Goal: Transaction & Acquisition: Register for event/course

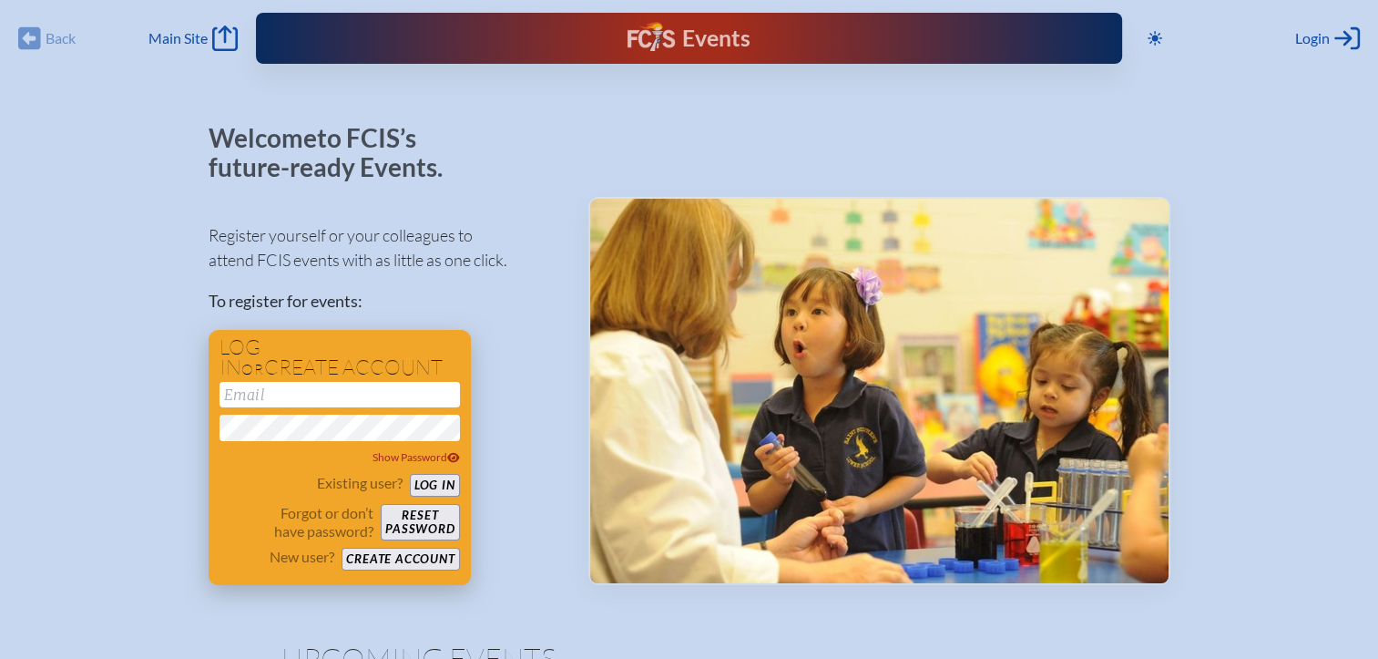
type input "[EMAIL_ADDRESS][DOMAIN_NAME]"
click at [428, 490] on button "Log in" at bounding box center [435, 485] width 50 height 23
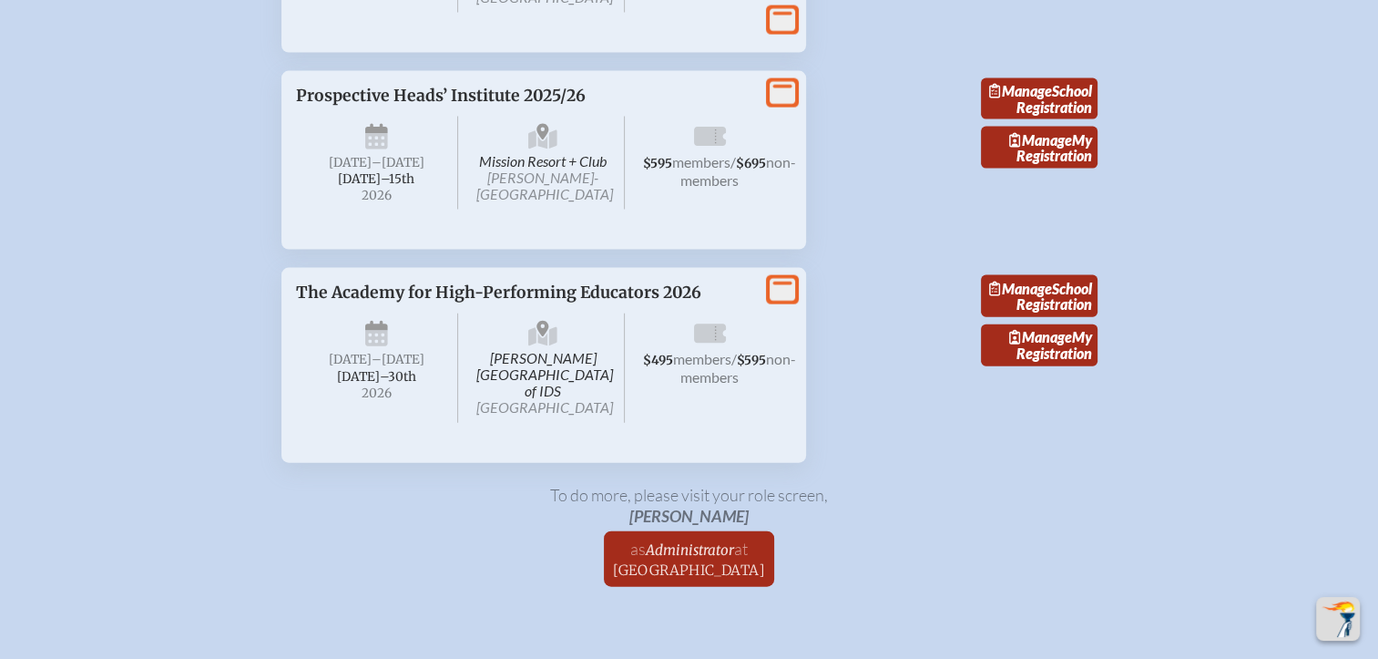
scroll to position [4009, 0]
click at [1026, 148] on span "Manage" at bounding box center [1040, 138] width 63 height 17
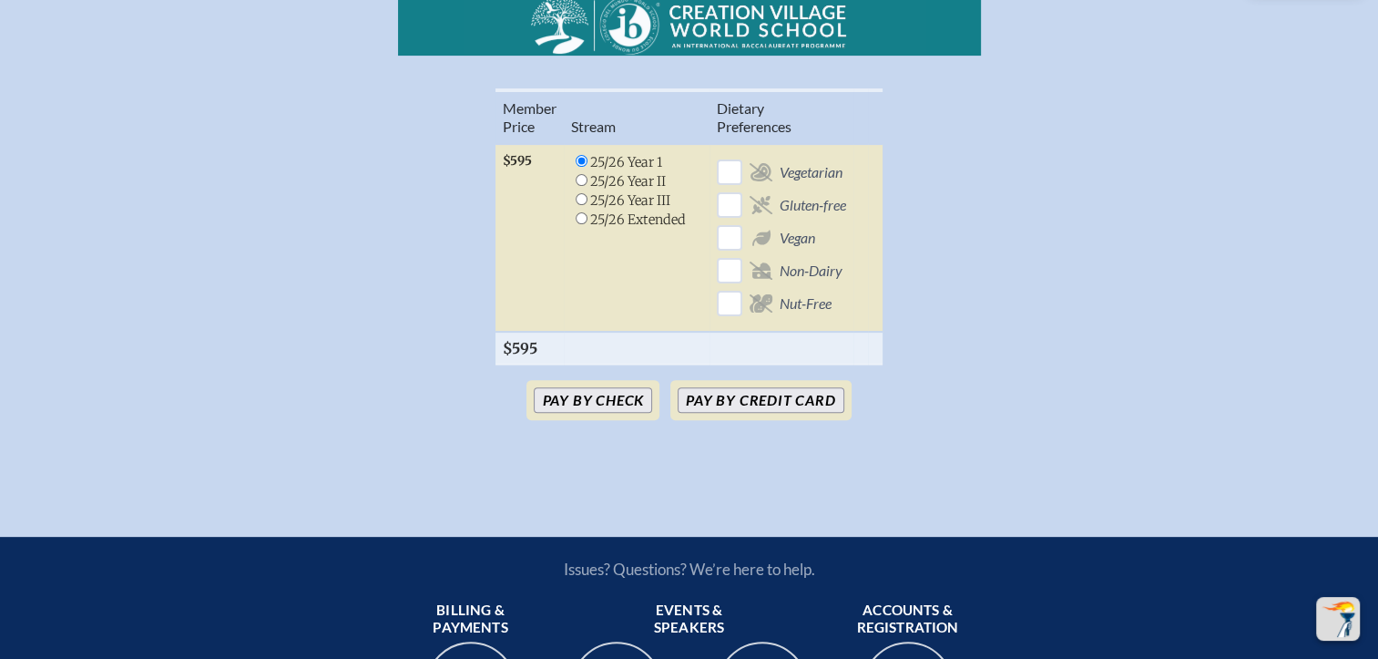
scroll to position [536, 0]
click at [788, 406] on button "Pay by Credit Card" at bounding box center [761, 400] width 166 height 26
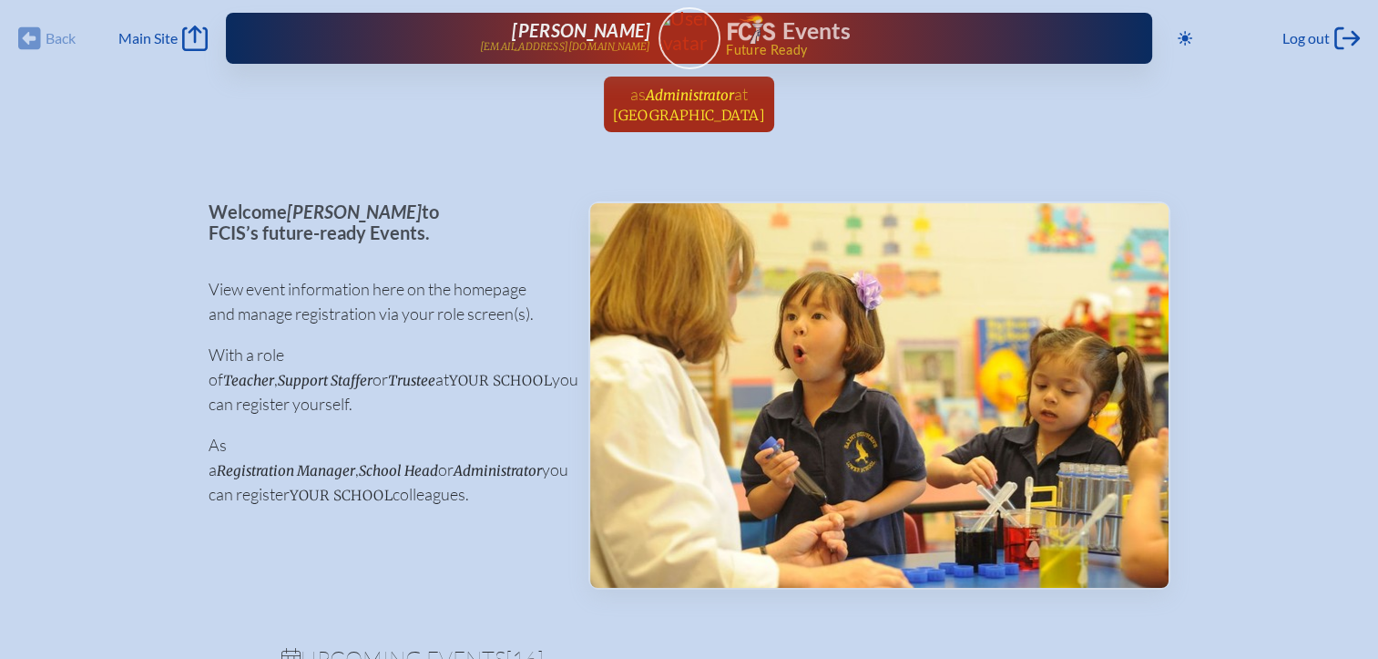
click at [633, 103] on span "as" at bounding box center [637, 94] width 15 height 20
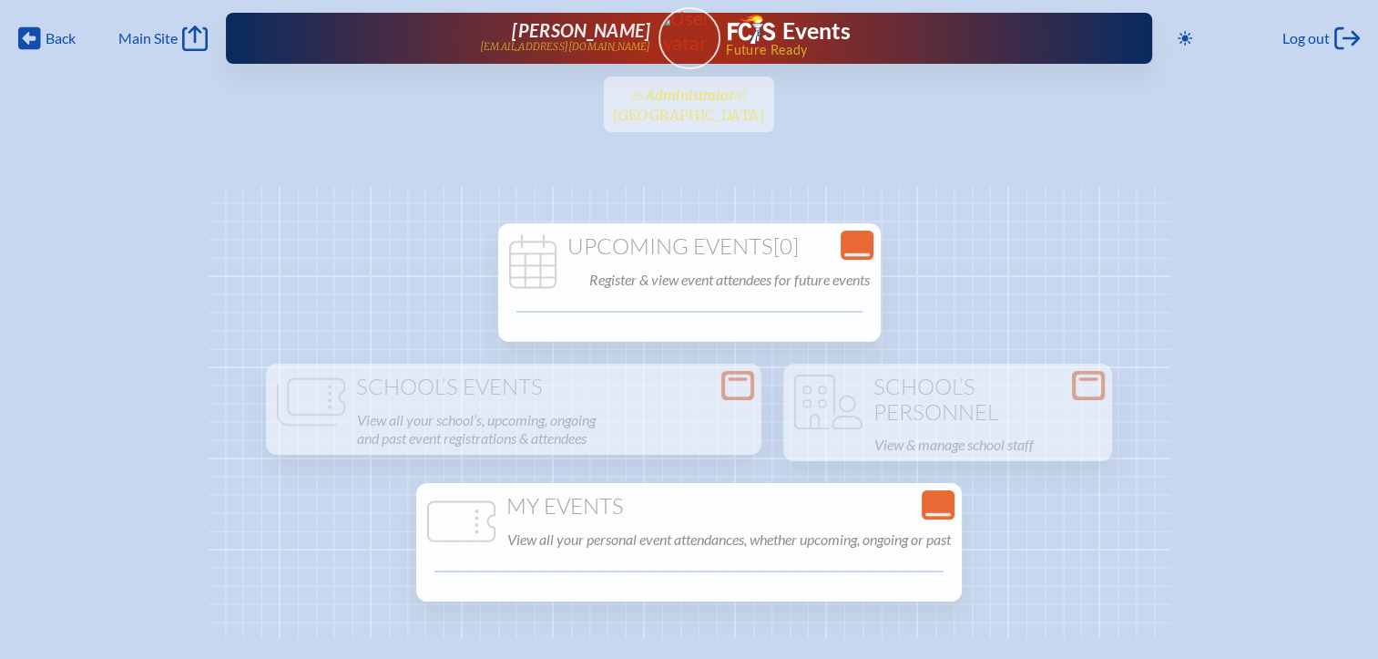
click at [633, 103] on ul "as Administrator at [GEOGRAPHIC_DATA] since [DATE]" at bounding box center [689, 110] width 1378 height 67
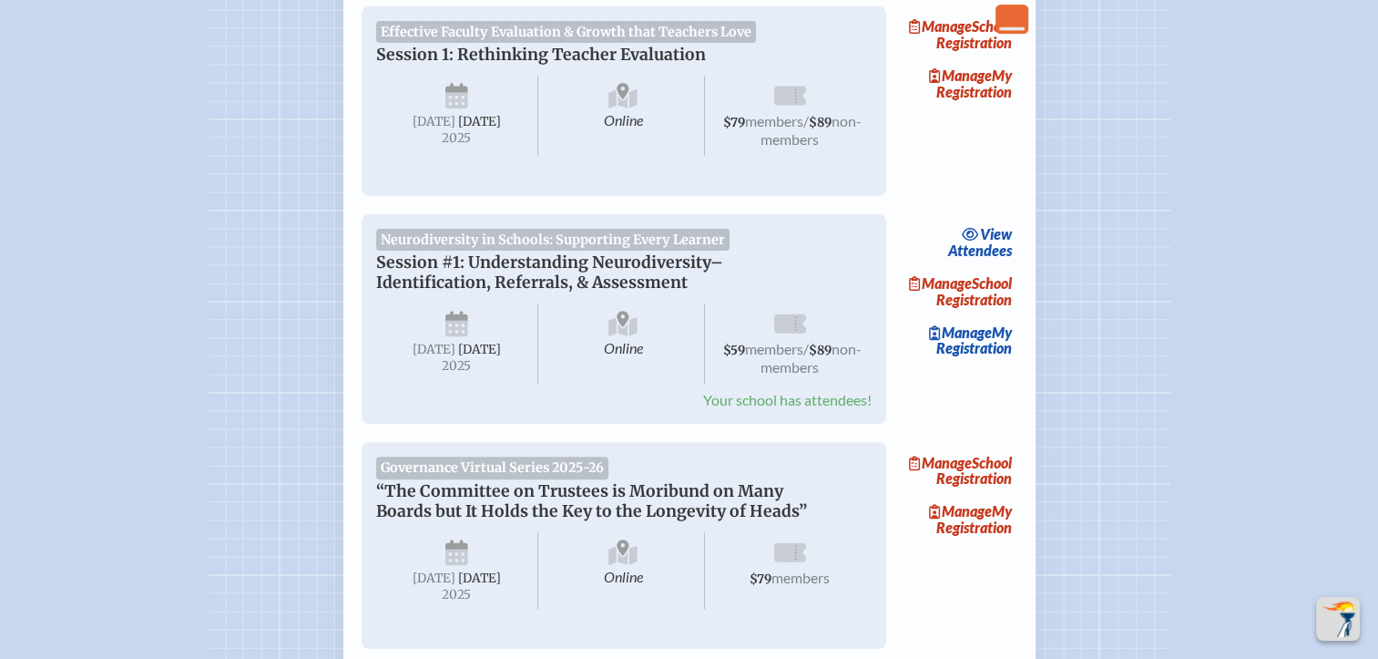
scroll to position [565, 0]
click at [999, 239] on link "view Attendees" at bounding box center [981, 242] width 74 height 42
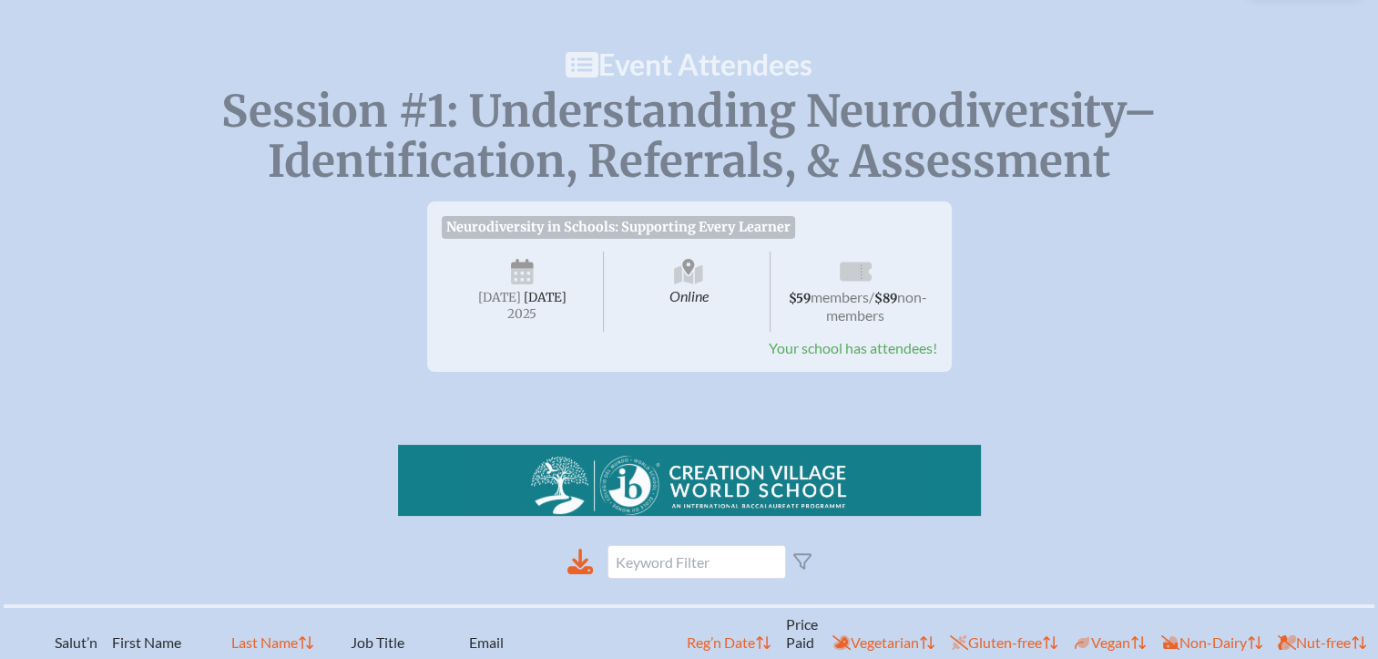
scroll to position [136, 0]
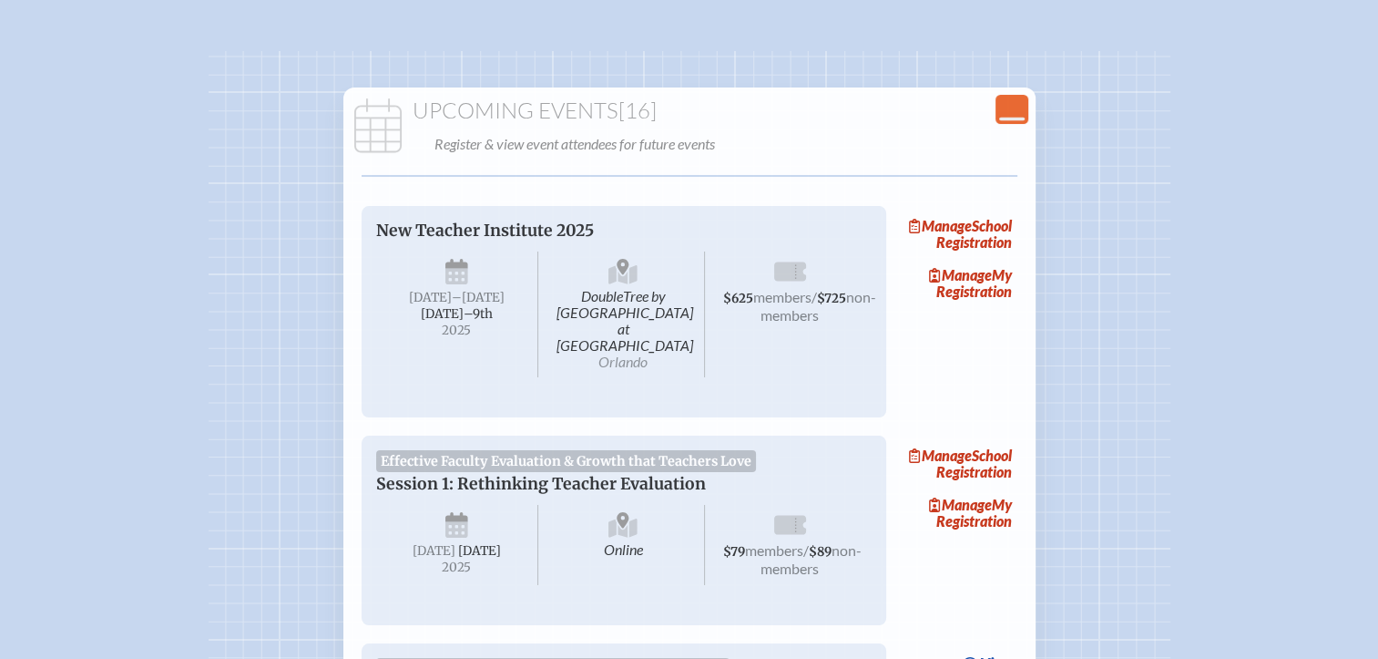
scroll to position [565, 0]
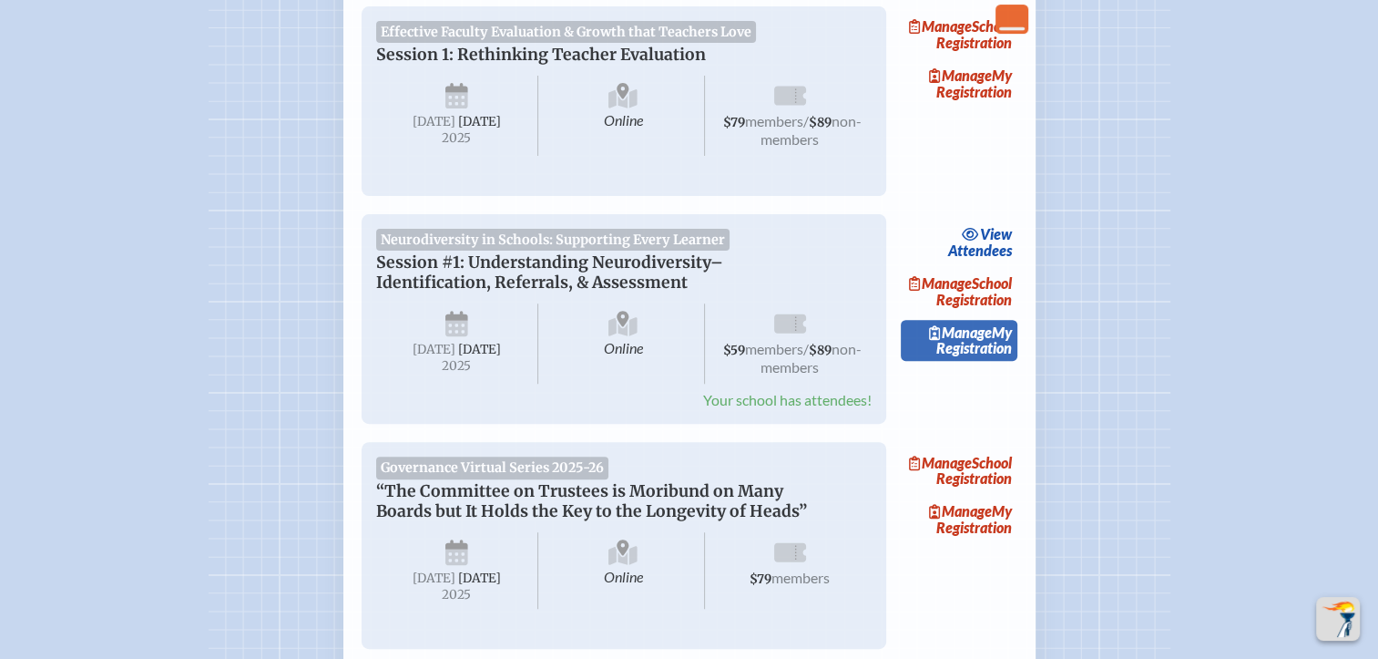
click at [989, 341] on span "Manage" at bounding box center [960, 331] width 63 height 17
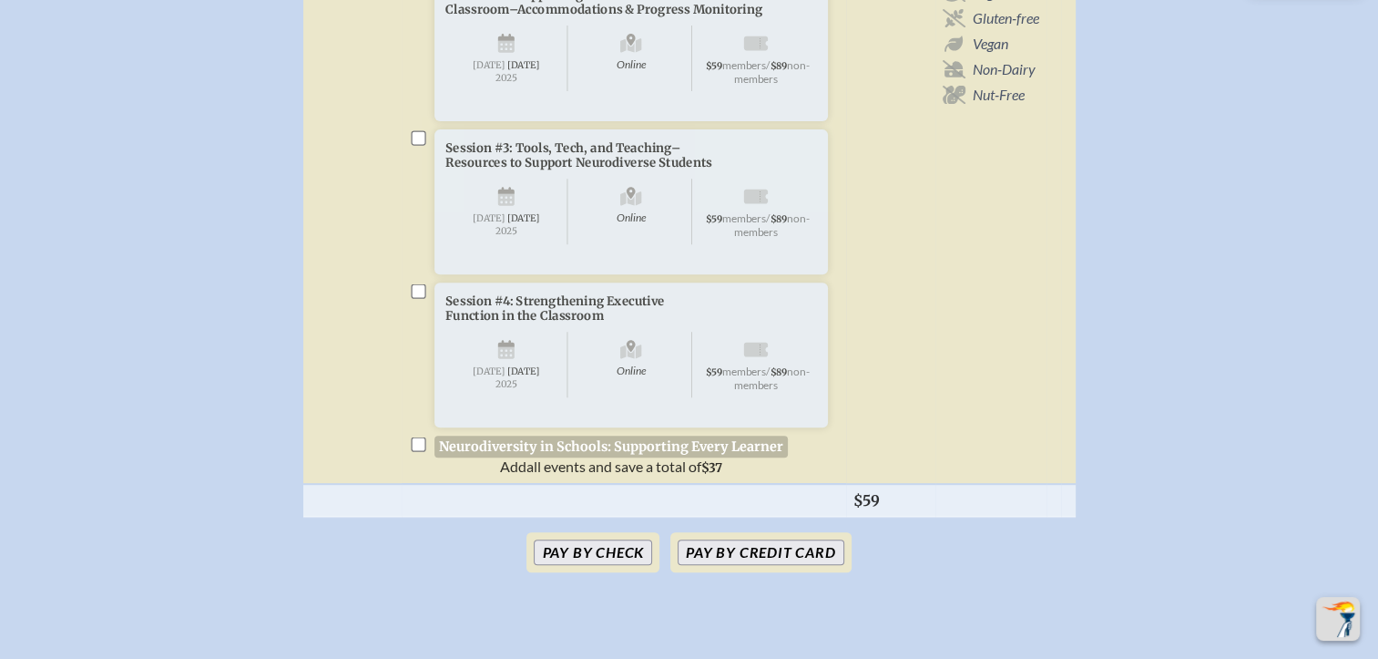
scroll to position [598, 0]
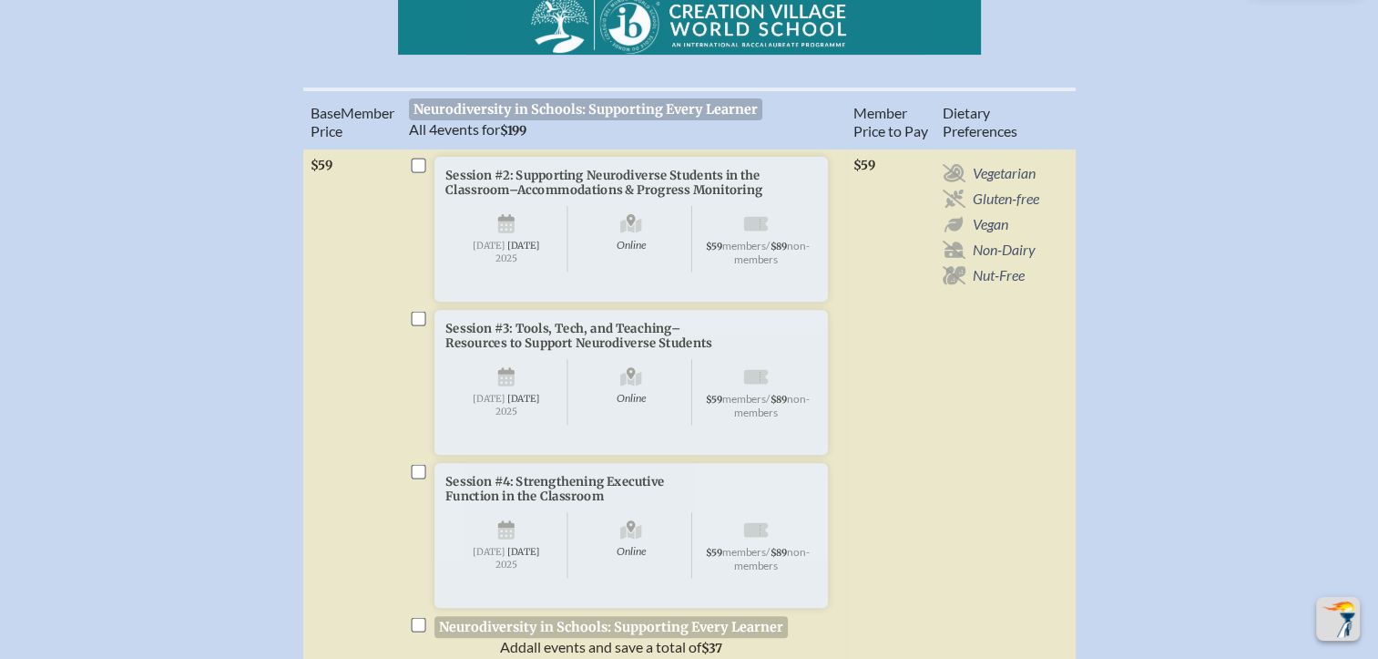
click at [417, 172] on input "checkbox" at bounding box center [418, 165] width 15 height 15
checkbox input "true"
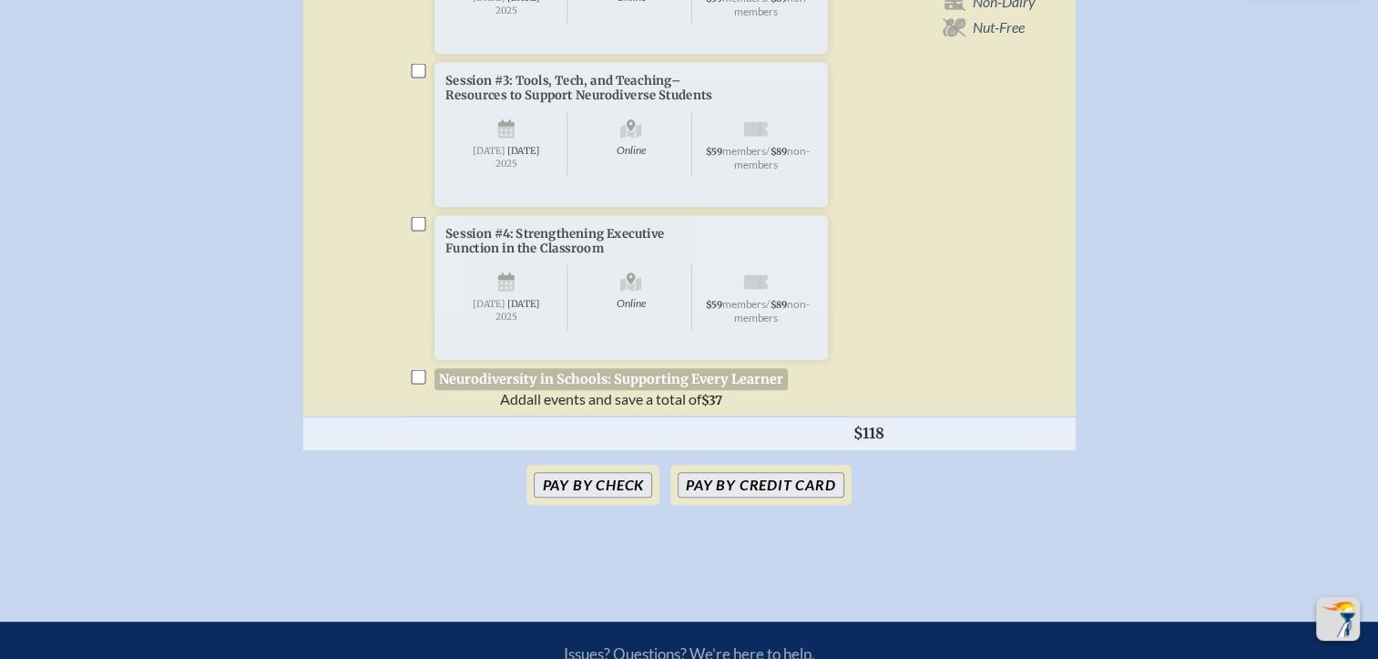
scroll to position [849, 0]
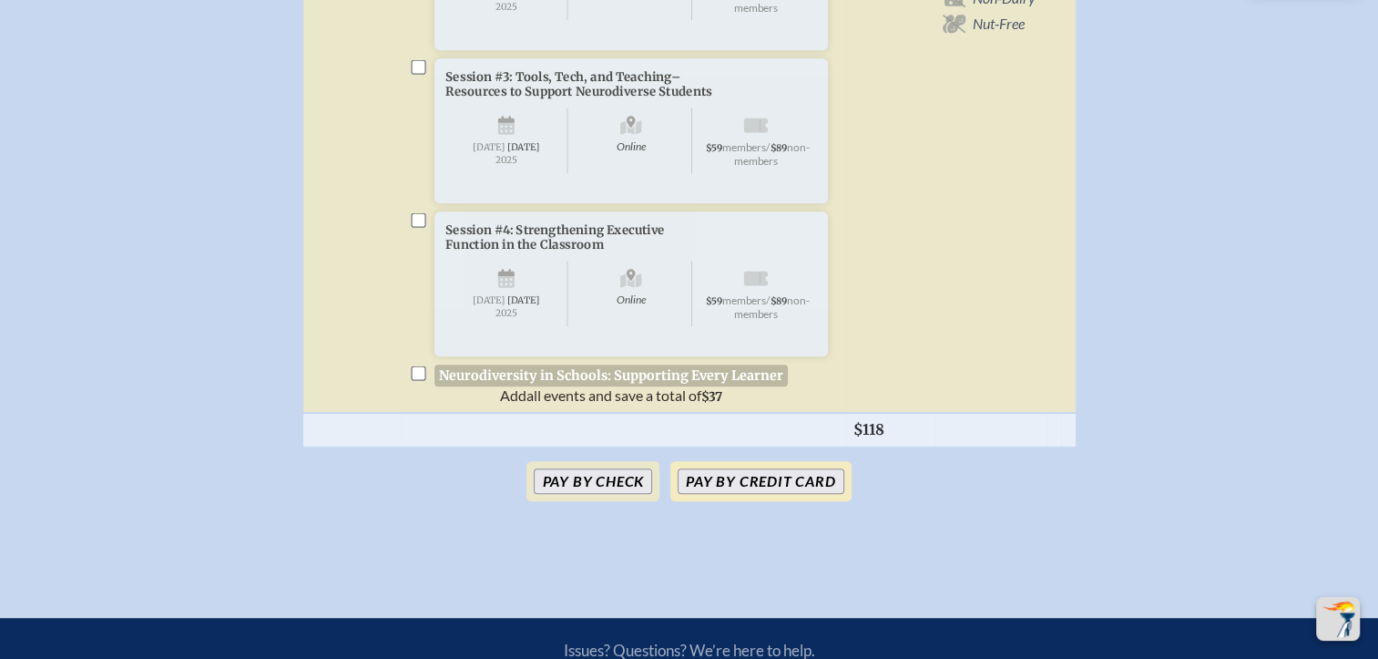
click at [716, 494] on button "Pay by Credit Card" at bounding box center [761, 481] width 166 height 26
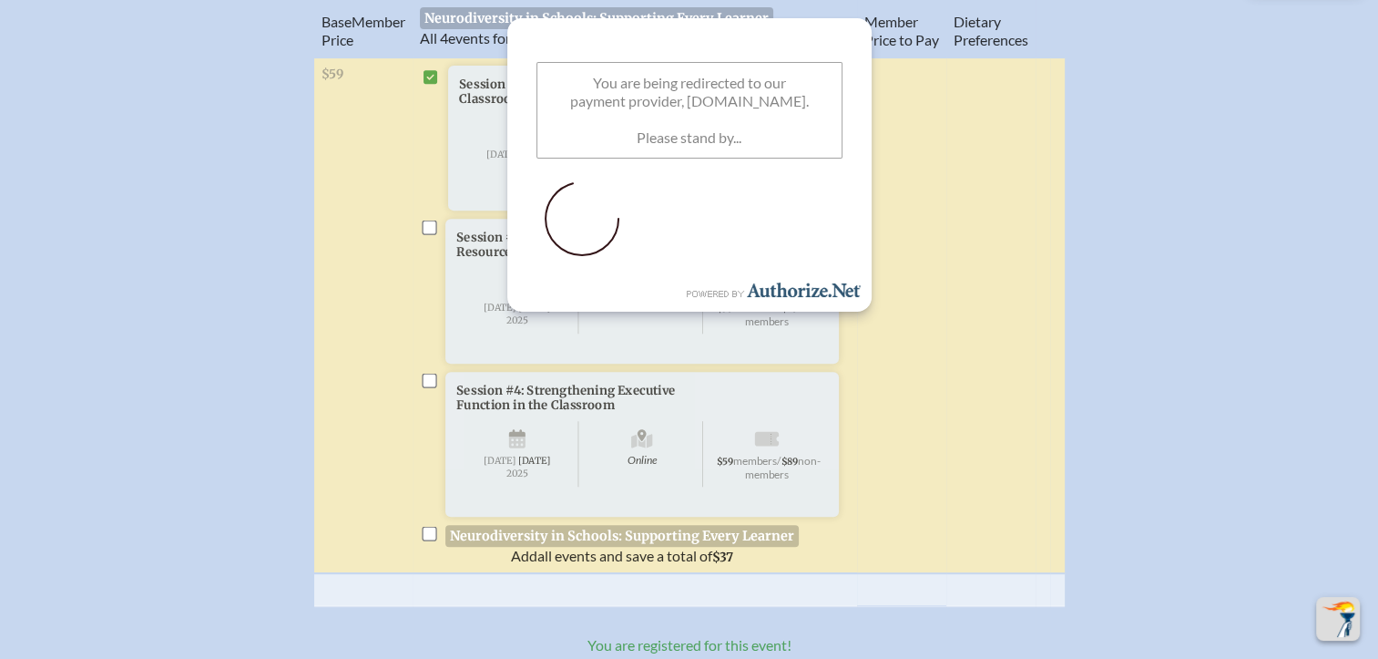
scroll to position [687, 0]
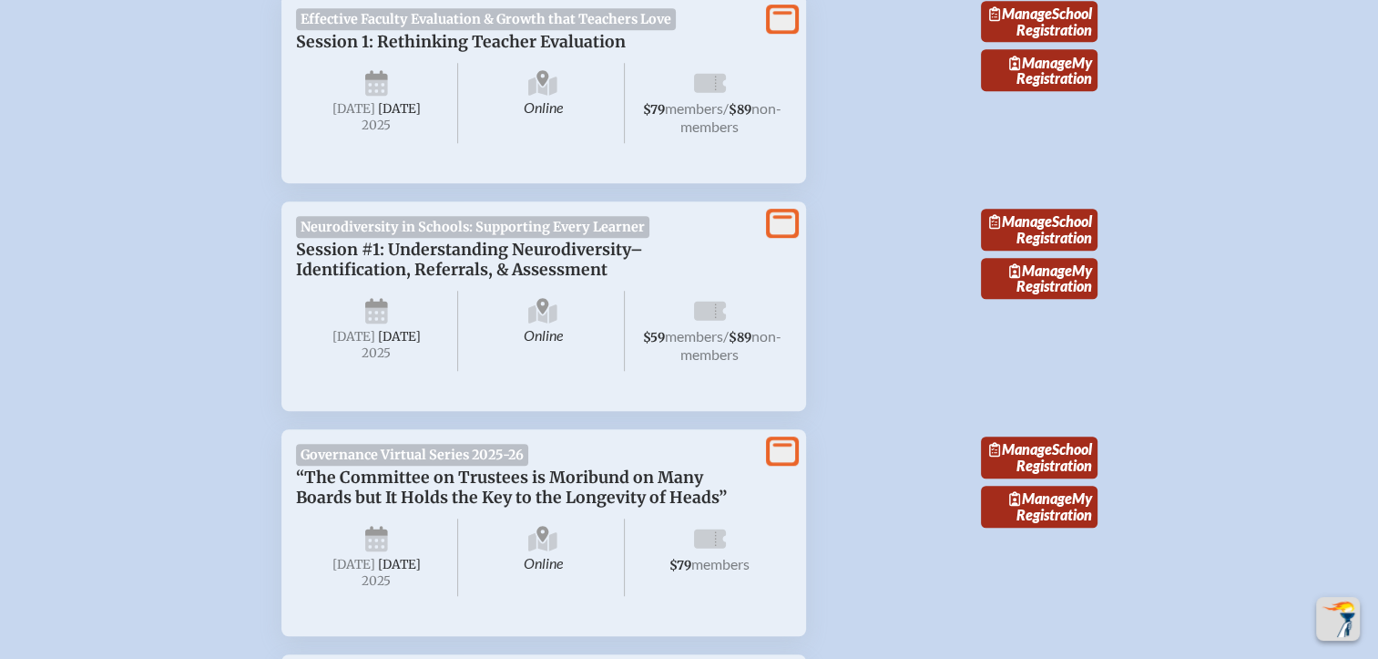
scroll to position [972, 0]
click at [1043, 278] on span "Manage" at bounding box center [1040, 269] width 63 height 17
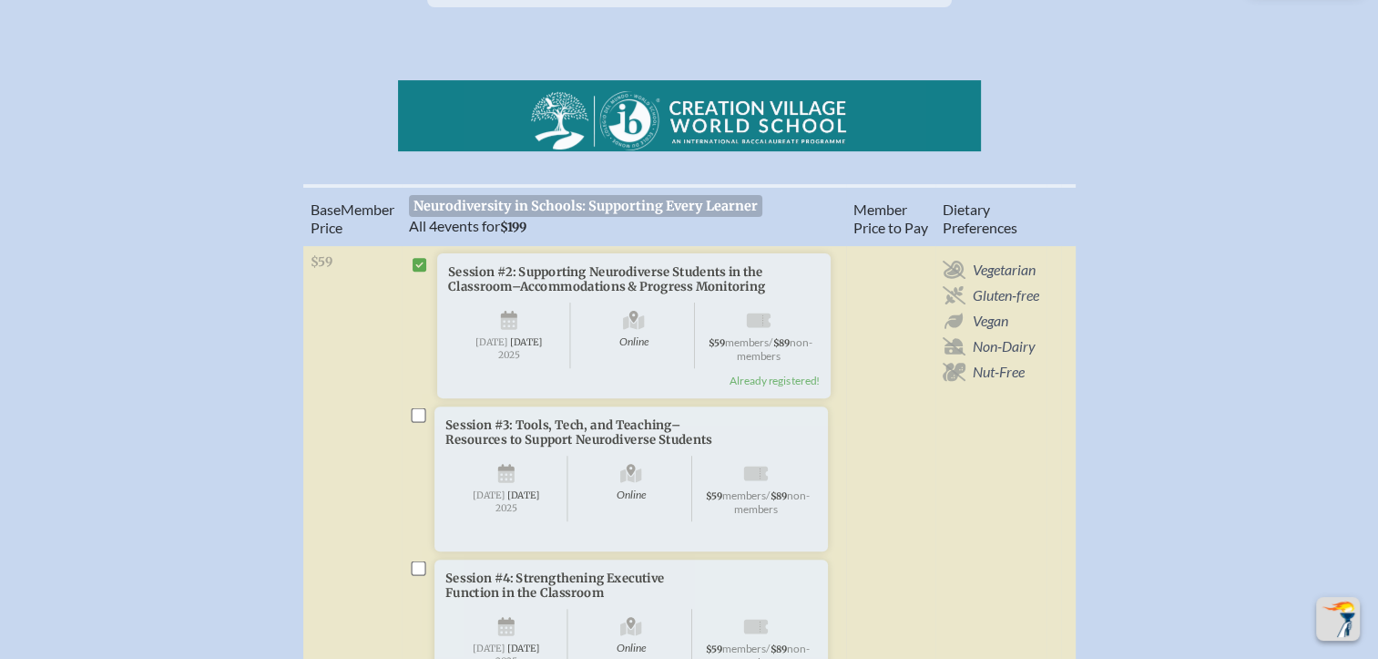
scroll to position [505, 0]
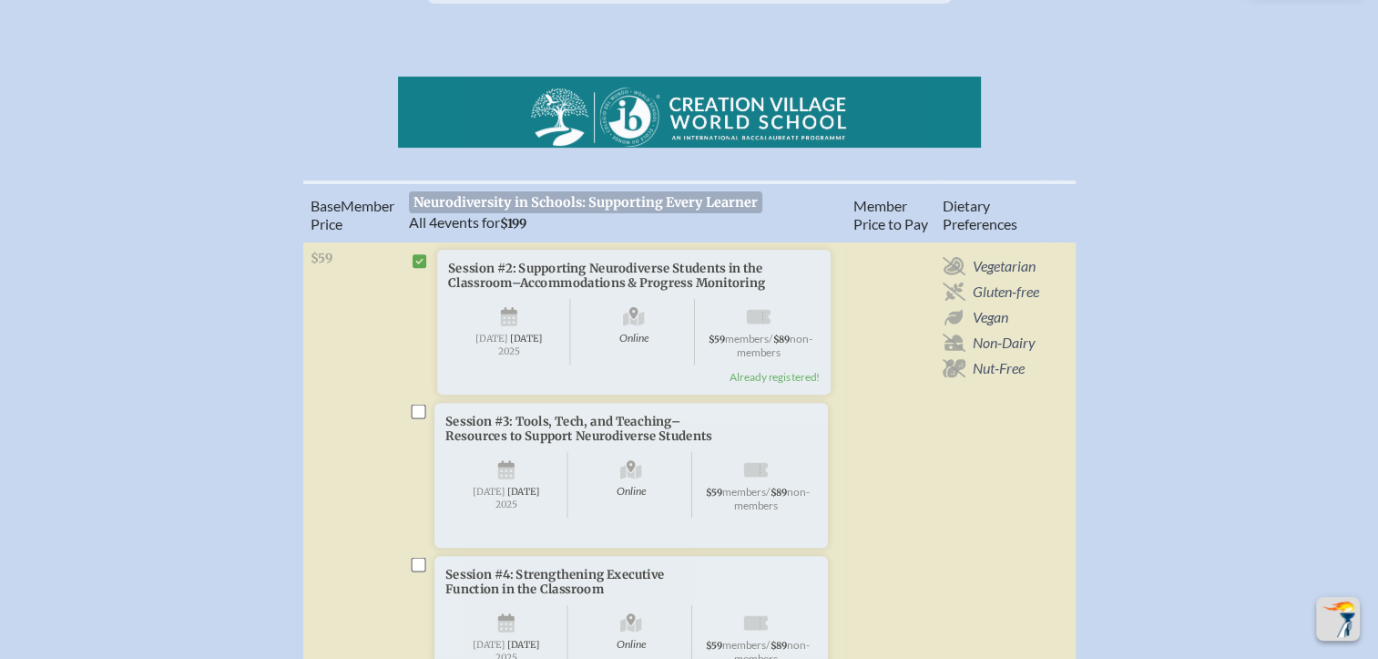
click at [804, 384] on span "Already registered!" at bounding box center [775, 377] width 90 height 14
click at [417, 268] on icon at bounding box center [420, 261] width 15 height 16
click at [419, 269] on icon at bounding box center [420, 261] width 15 height 15
click at [756, 384] on span "Already registered!" at bounding box center [775, 377] width 90 height 14
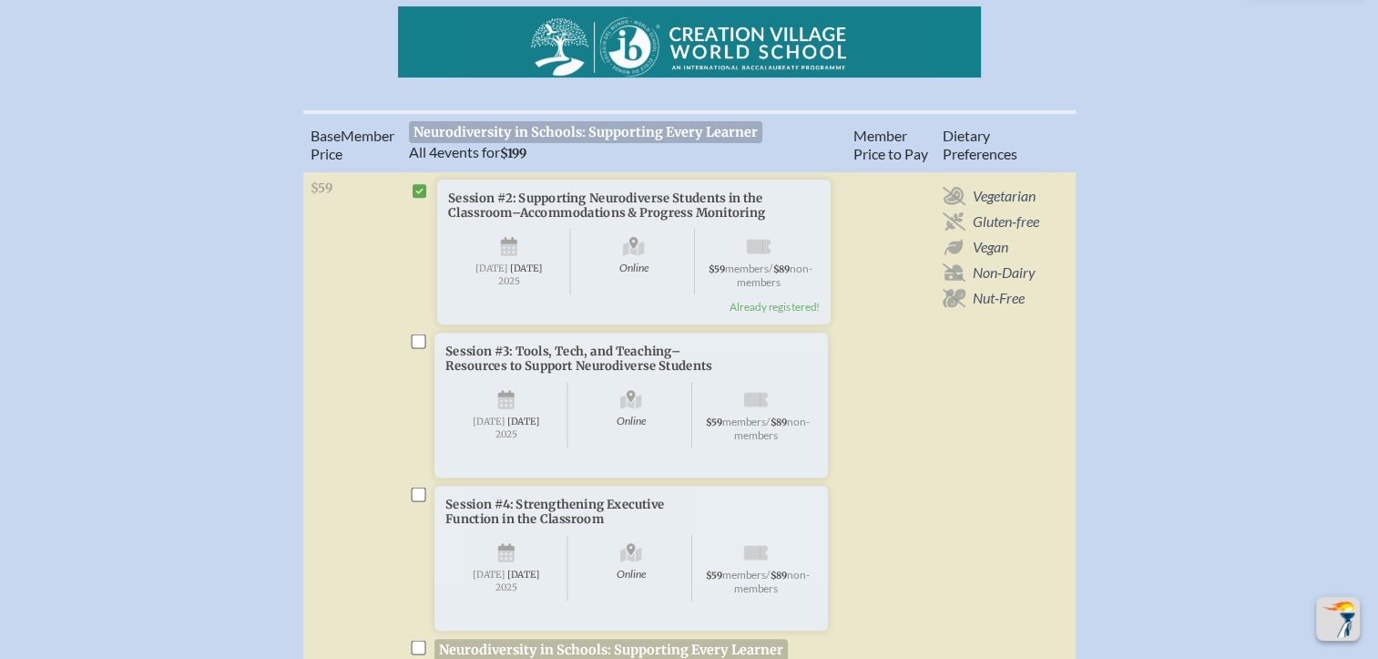
scroll to position [572, 0]
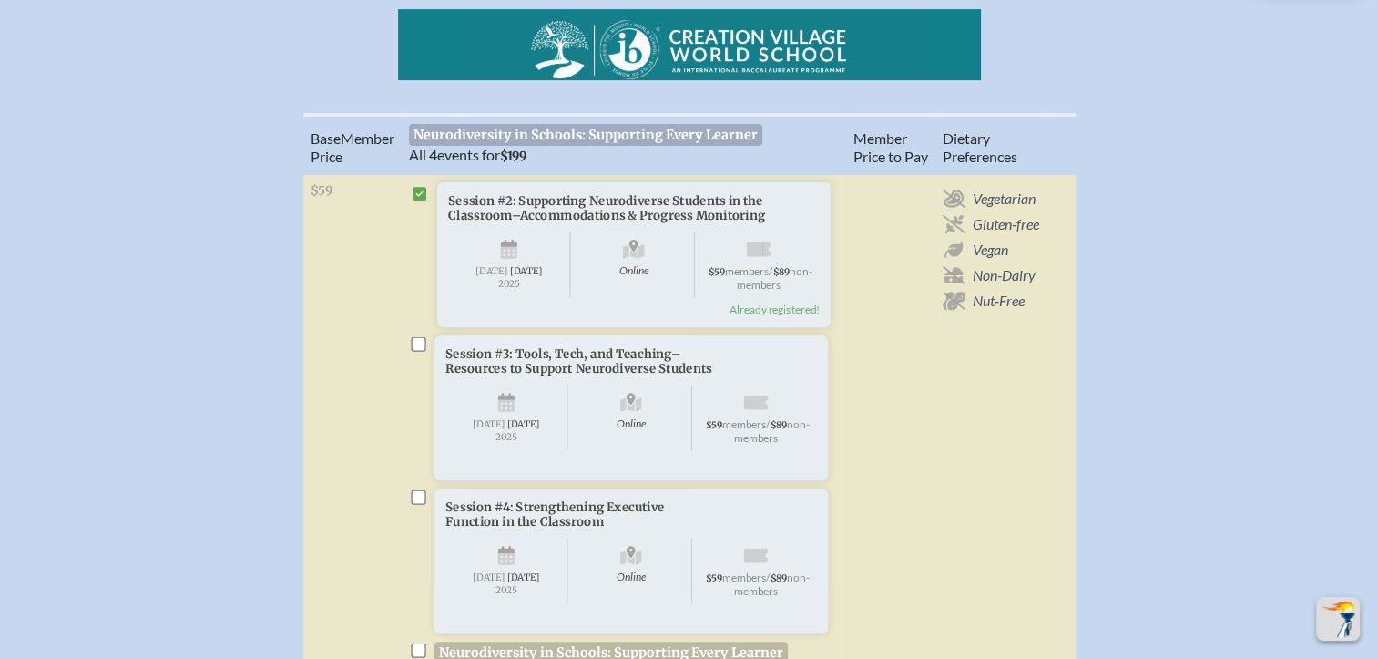
click at [674, 297] on span "Online" at bounding box center [634, 264] width 122 height 66
click at [414, 351] on input "checkbox" at bounding box center [418, 343] width 15 height 15
checkbox input "true"
click at [420, 201] on icon at bounding box center [420, 194] width 15 height 15
click at [419, 504] on input "checkbox" at bounding box center [418, 496] width 15 height 15
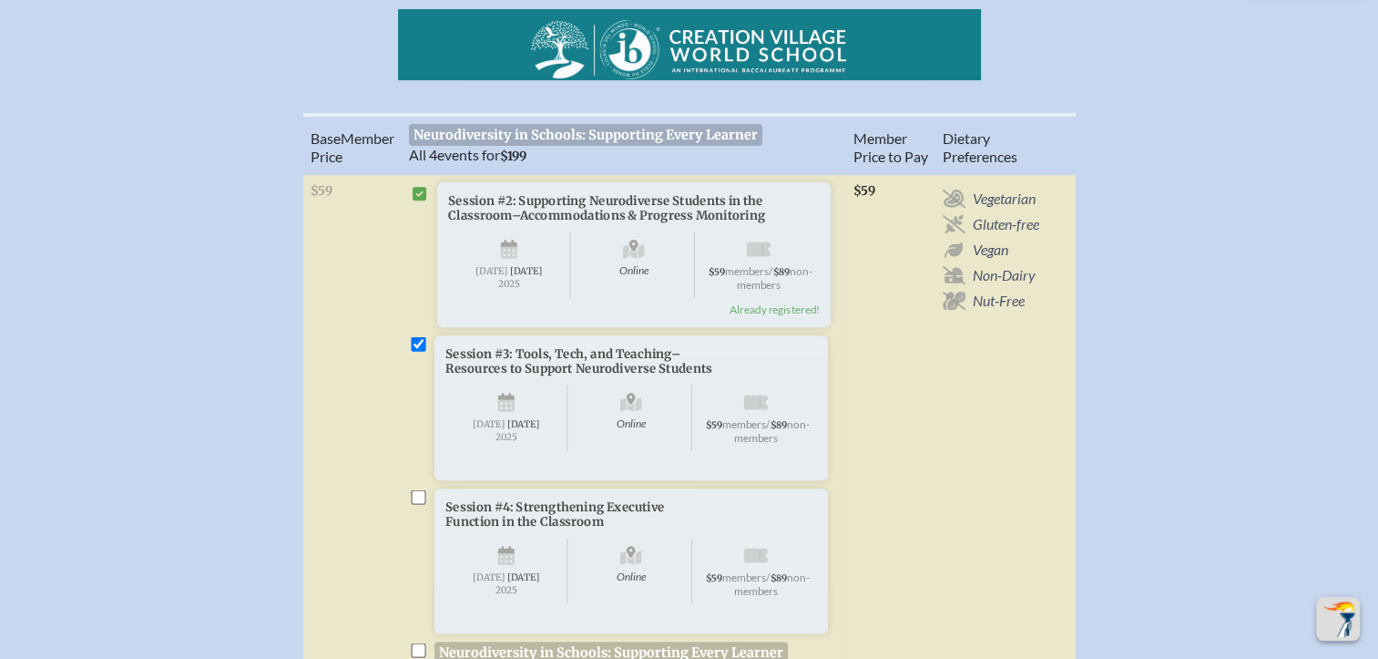
checkbox input "true"
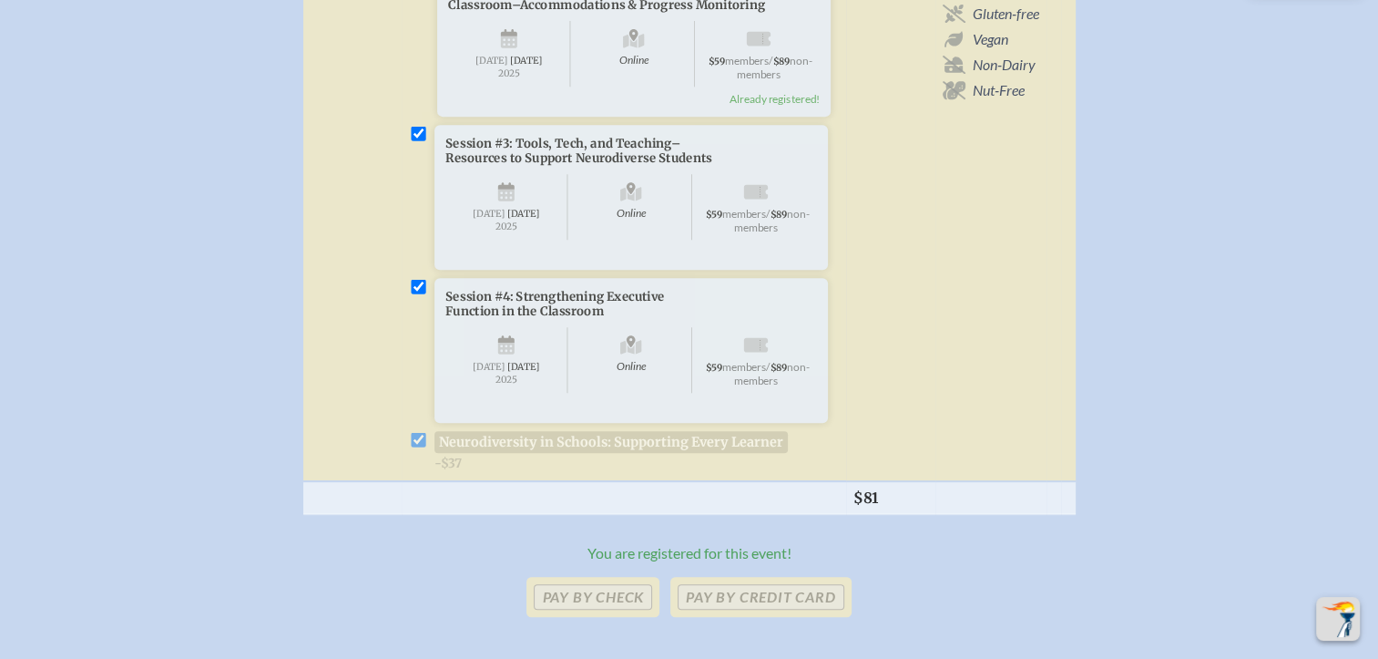
scroll to position [784, 0]
click at [420, 470] on li "Session #4: Strengthening Executive Function in the Classroom Online Wednesday …" at bounding box center [624, 373] width 430 height 193
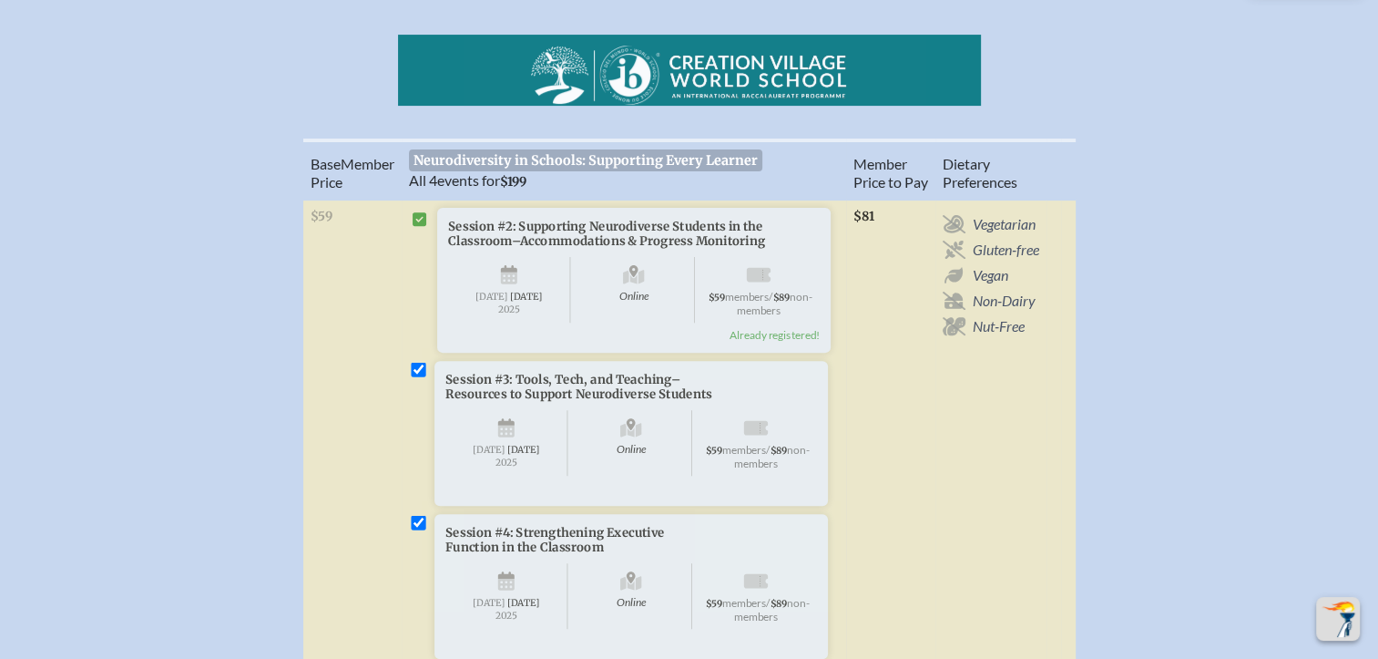
scroll to position [539, 0]
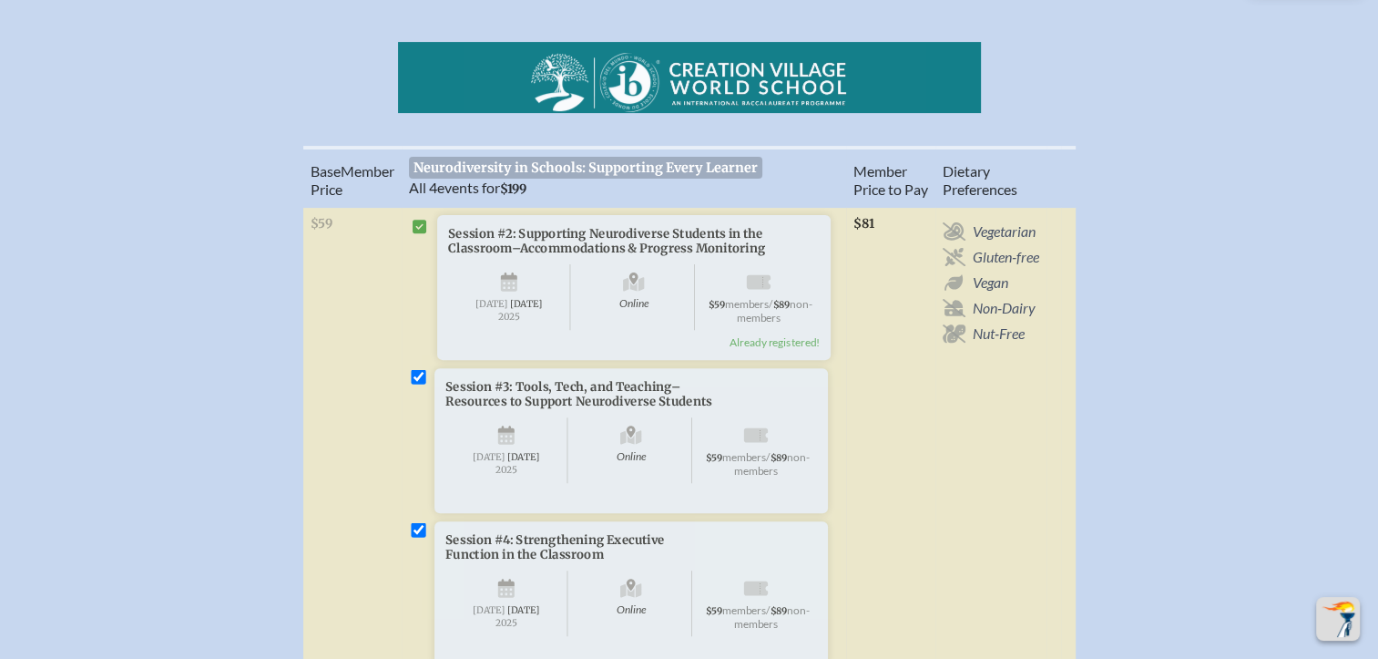
click at [422, 234] on icon at bounding box center [420, 227] width 15 height 15
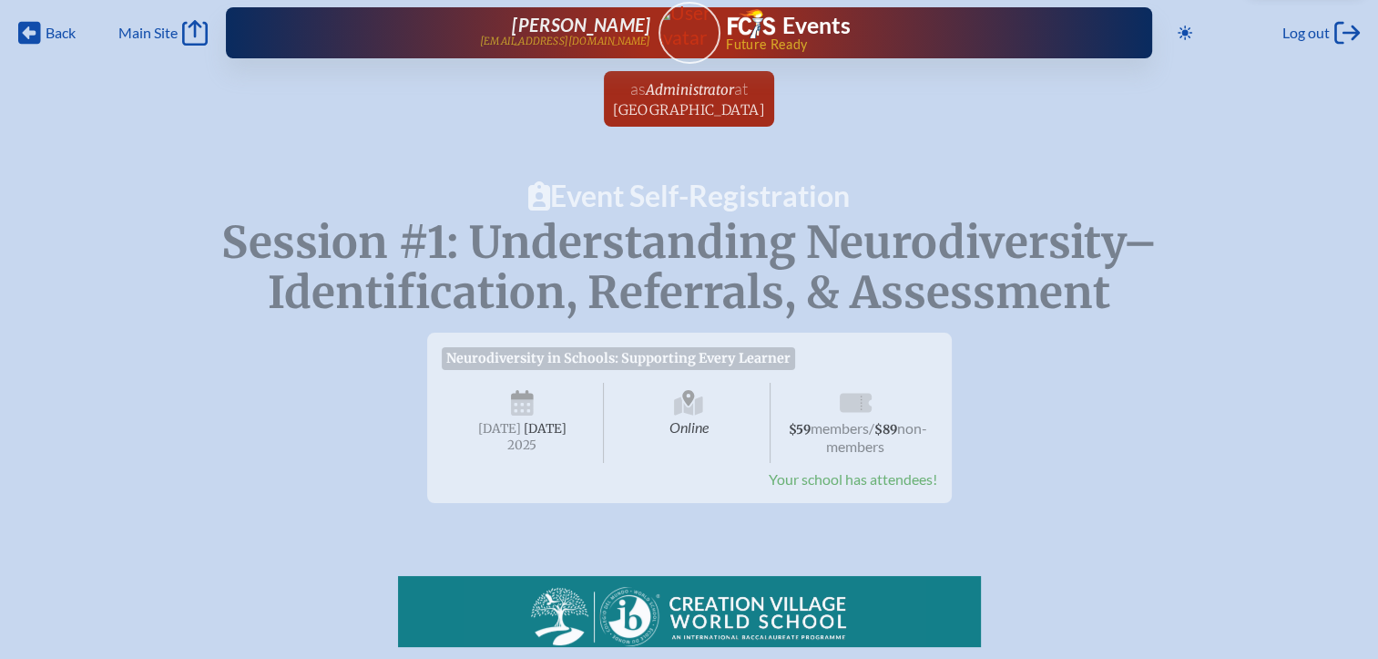
scroll to position [0, 0]
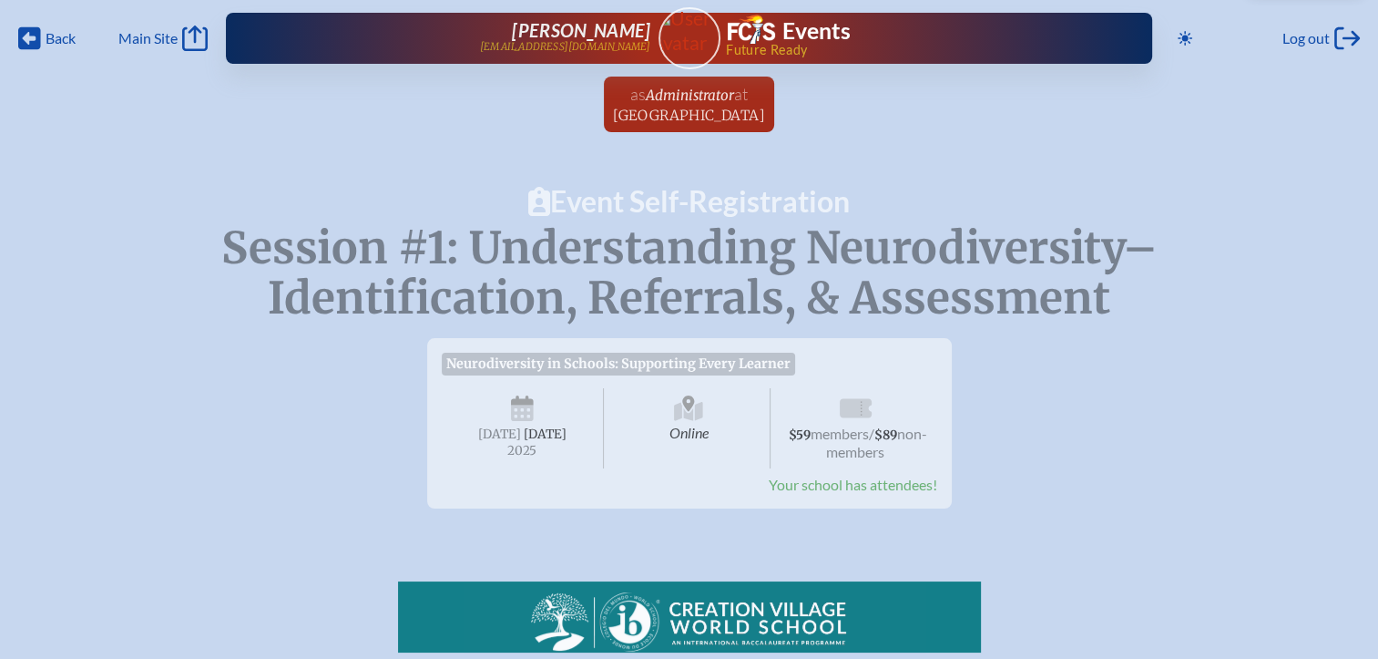
click at [852, 493] on span "Your school has attendees!" at bounding box center [853, 484] width 169 height 17
click at [680, 100] on span "Administrator" at bounding box center [690, 95] width 88 height 17
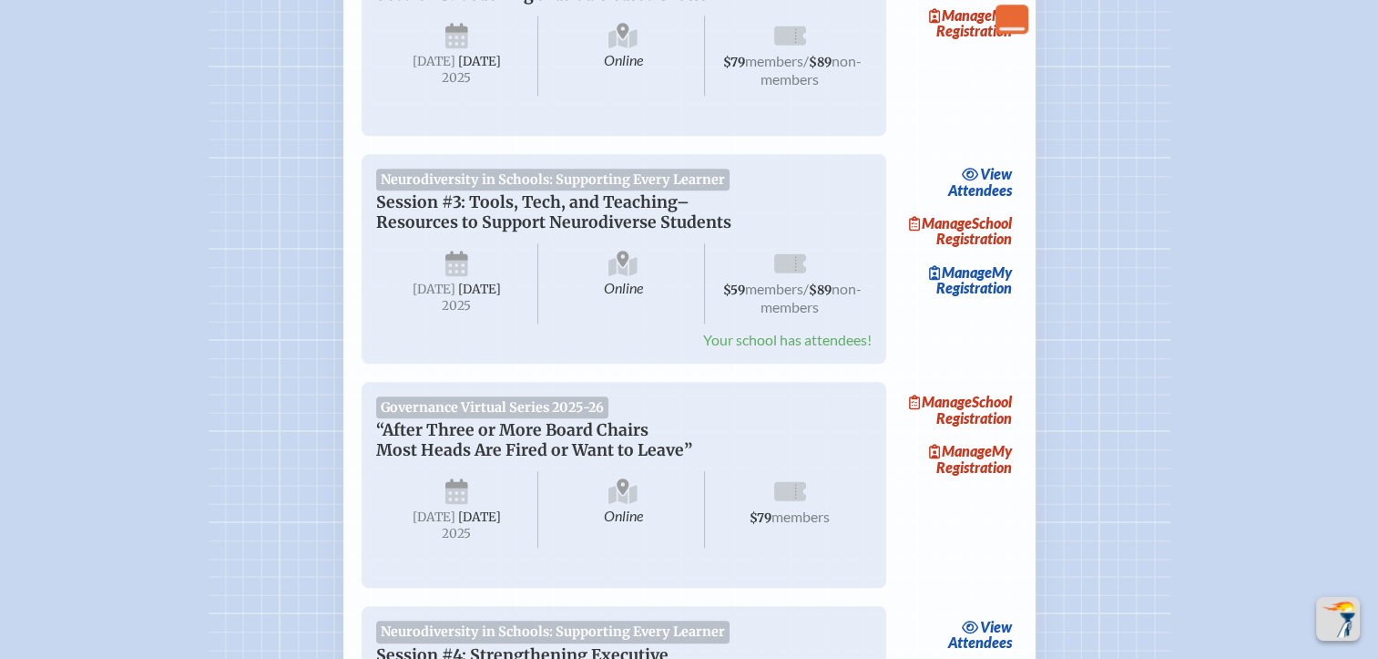
scroll to position [1941, 0]
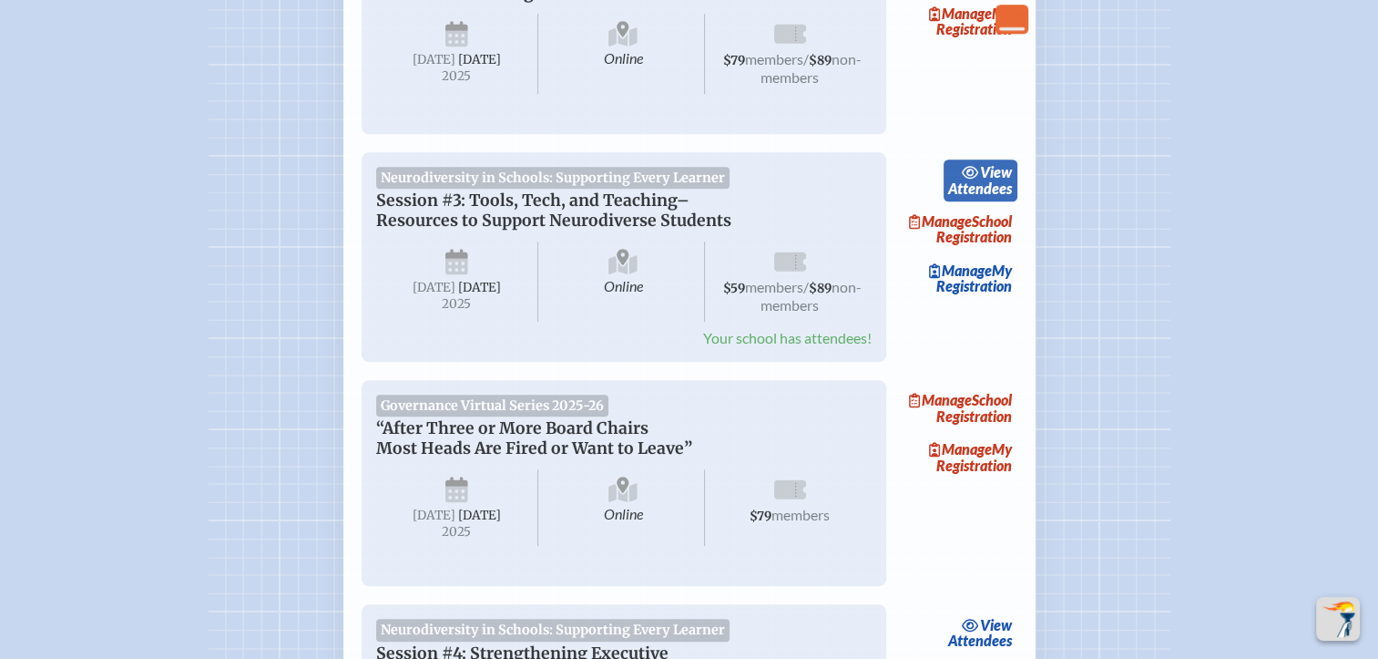
click at [993, 201] on link "view Attendees" at bounding box center [981, 180] width 74 height 42
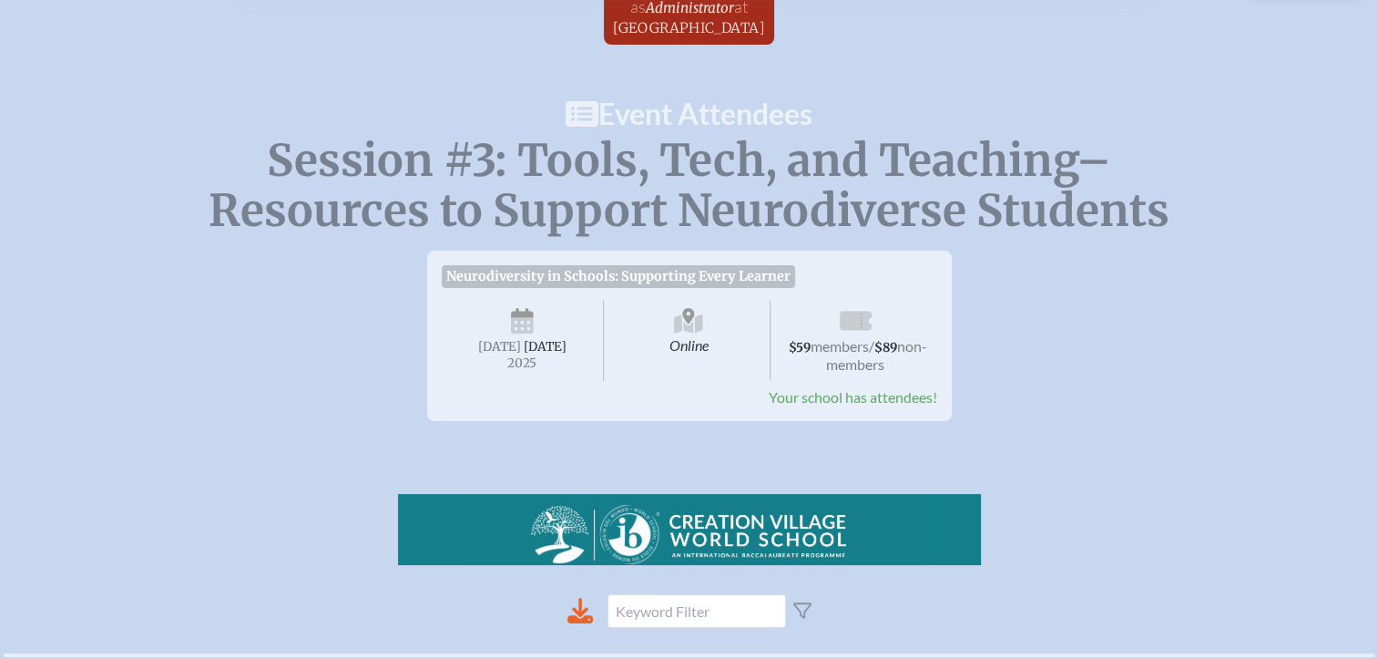
scroll to position [84, 0]
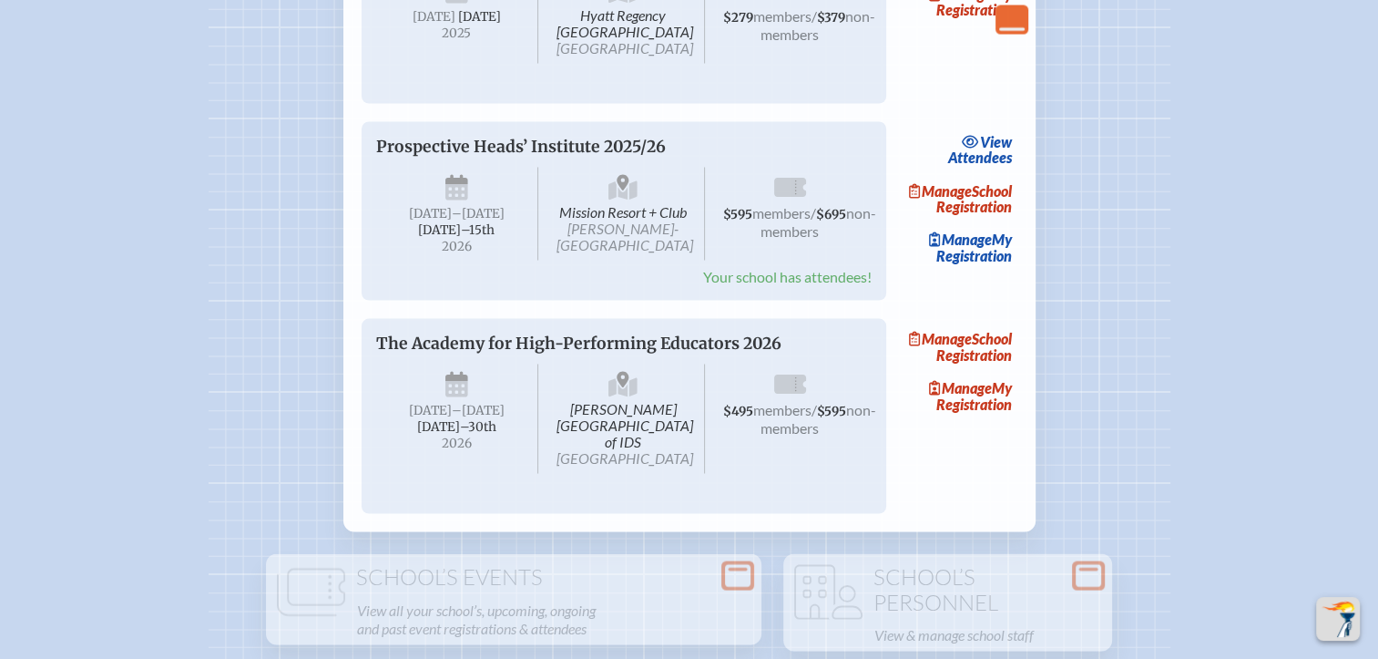
scroll to position [3528, 0]
click at [969, 169] on link "view Attendees" at bounding box center [981, 149] width 74 height 42
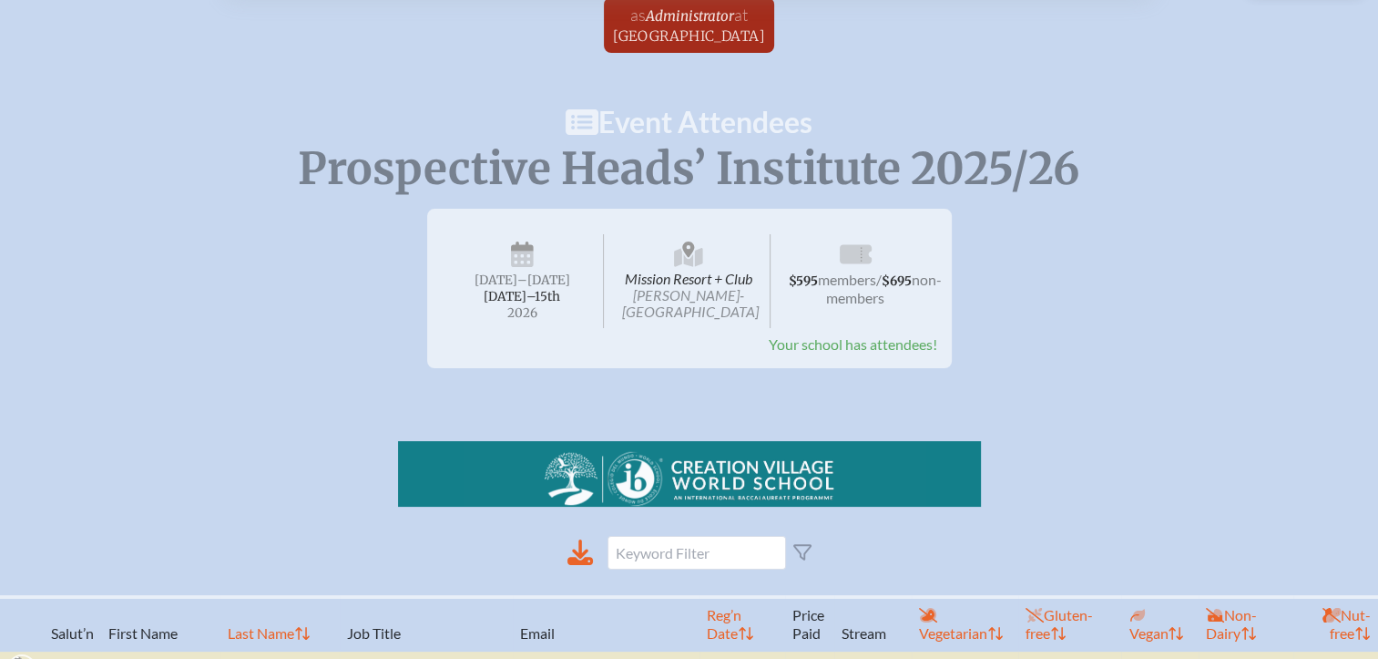
scroll to position [78, 0]
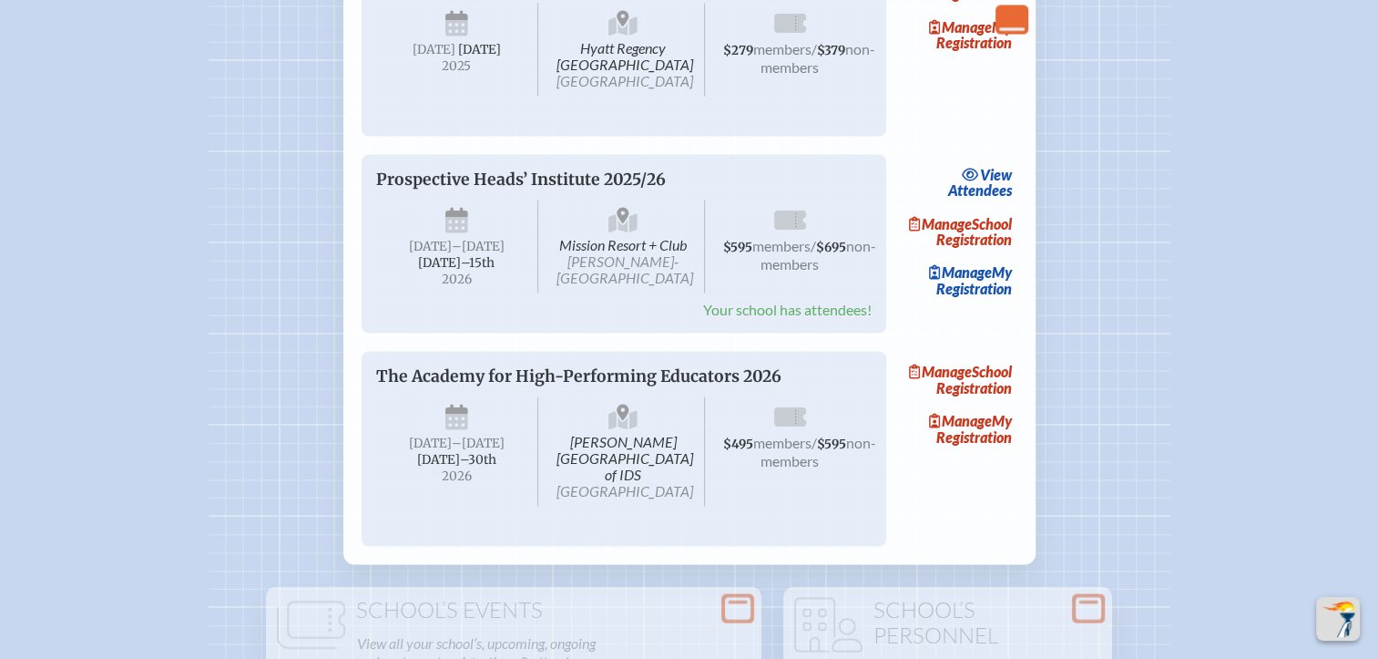
scroll to position [3491, 0]
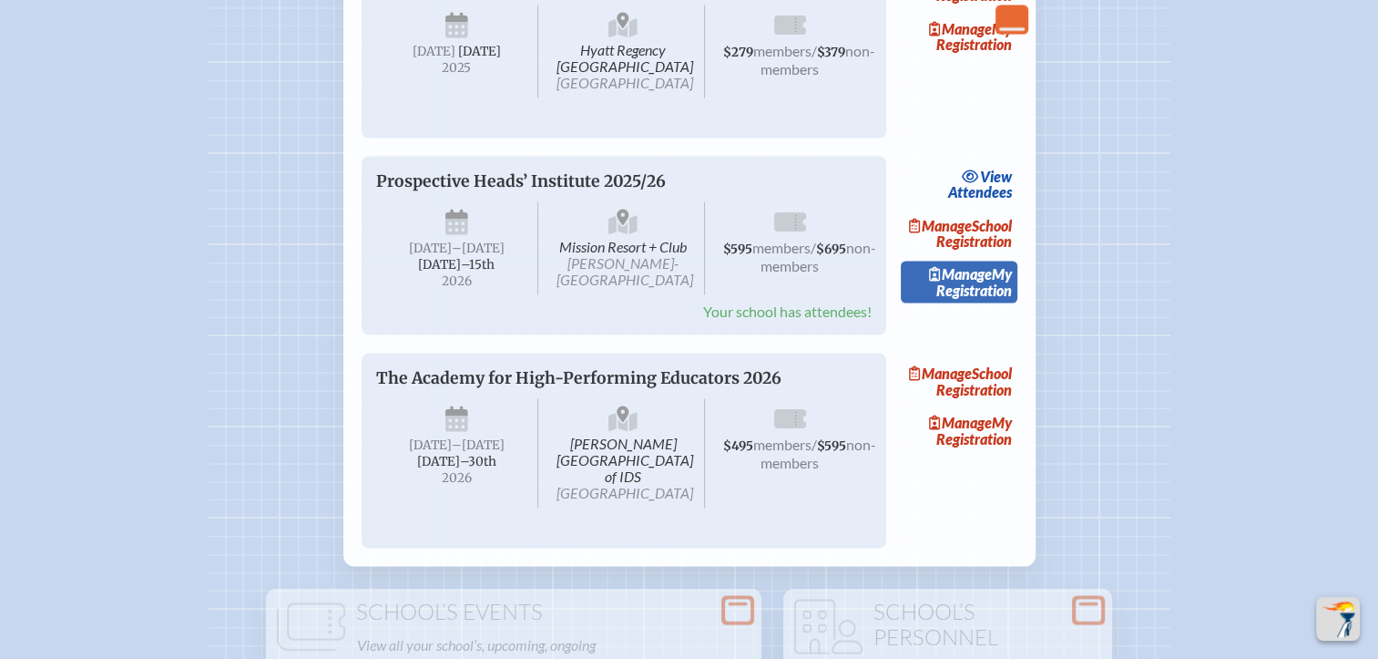
click at [988, 303] on link "Manage My Registration" at bounding box center [959, 282] width 117 height 42
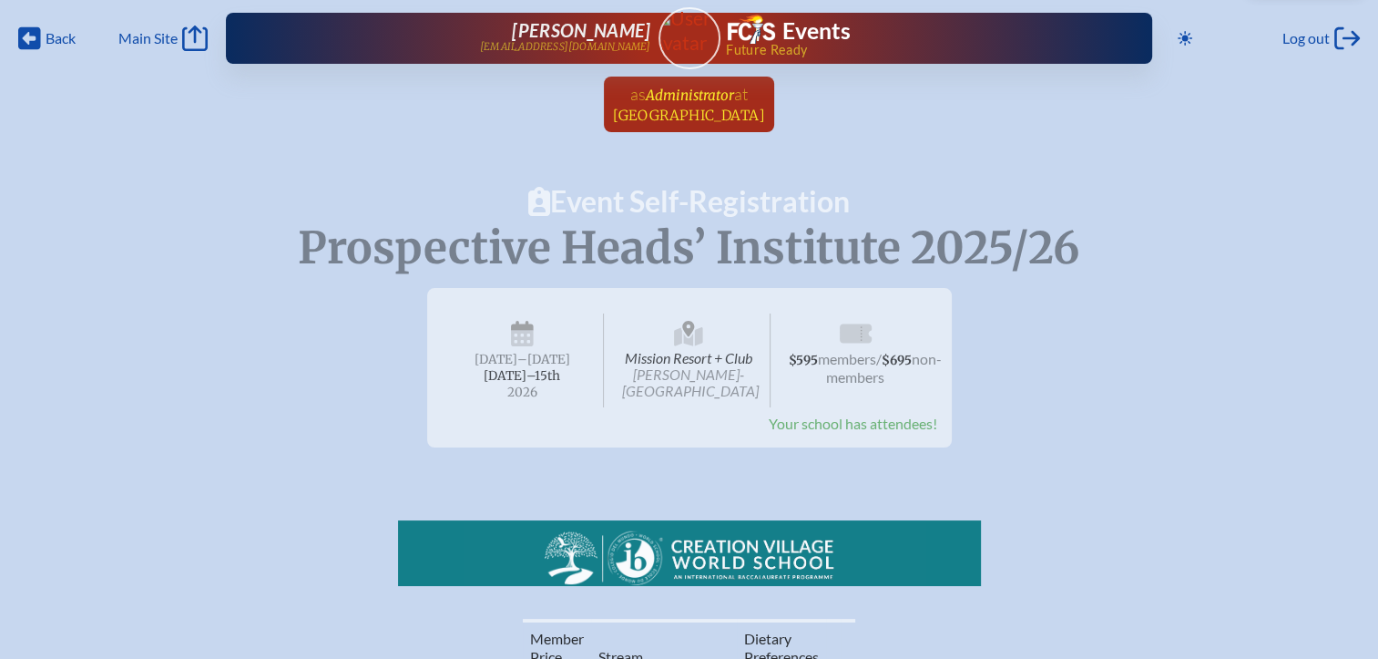
click at [685, 109] on span "[GEOGRAPHIC_DATA]" at bounding box center [689, 115] width 152 height 17
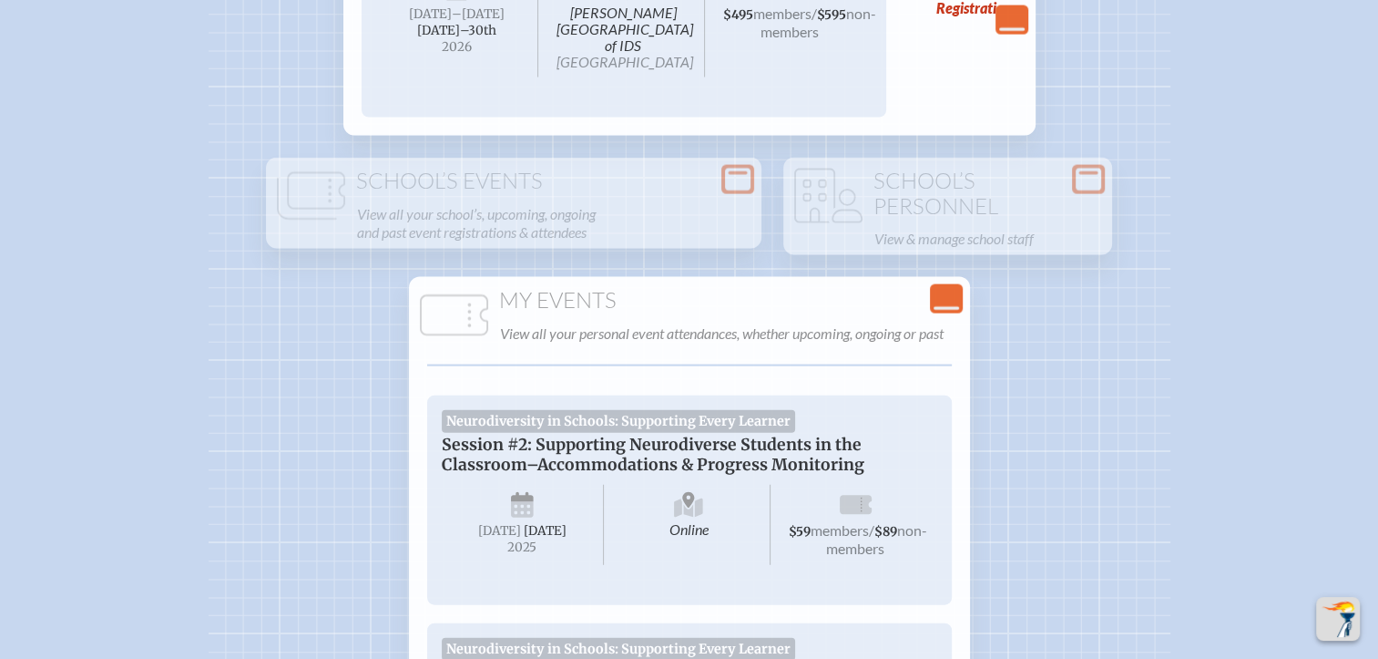
scroll to position [3921, 0]
click at [941, 312] on icon "Close Console" at bounding box center [947, 300] width 26 height 26
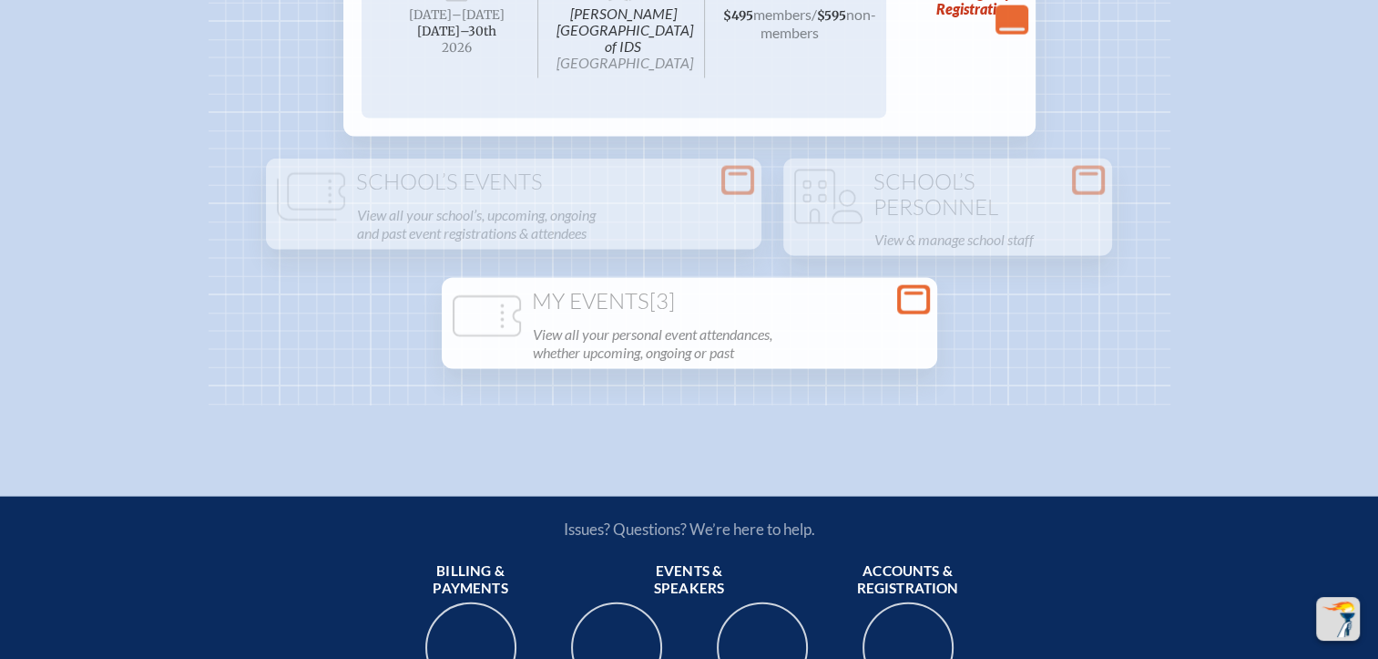
click at [915, 312] on icon at bounding box center [914, 300] width 26 height 23
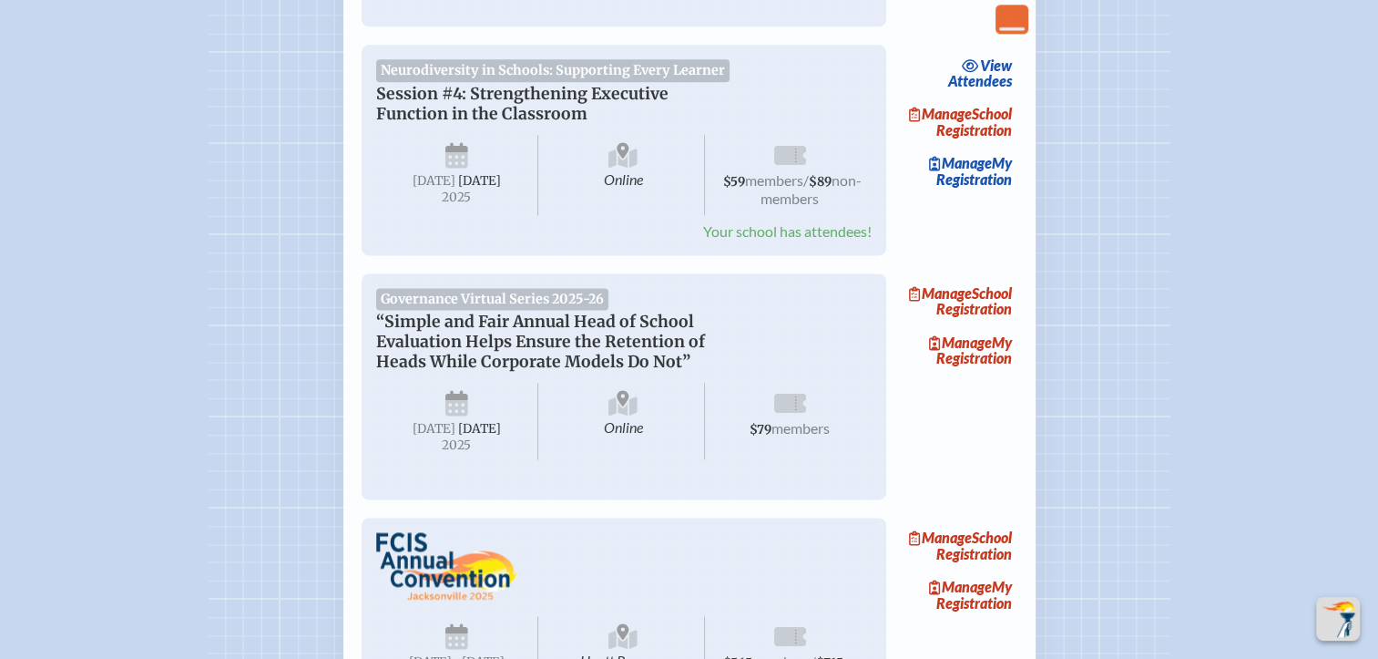
scroll to position [2475, 0]
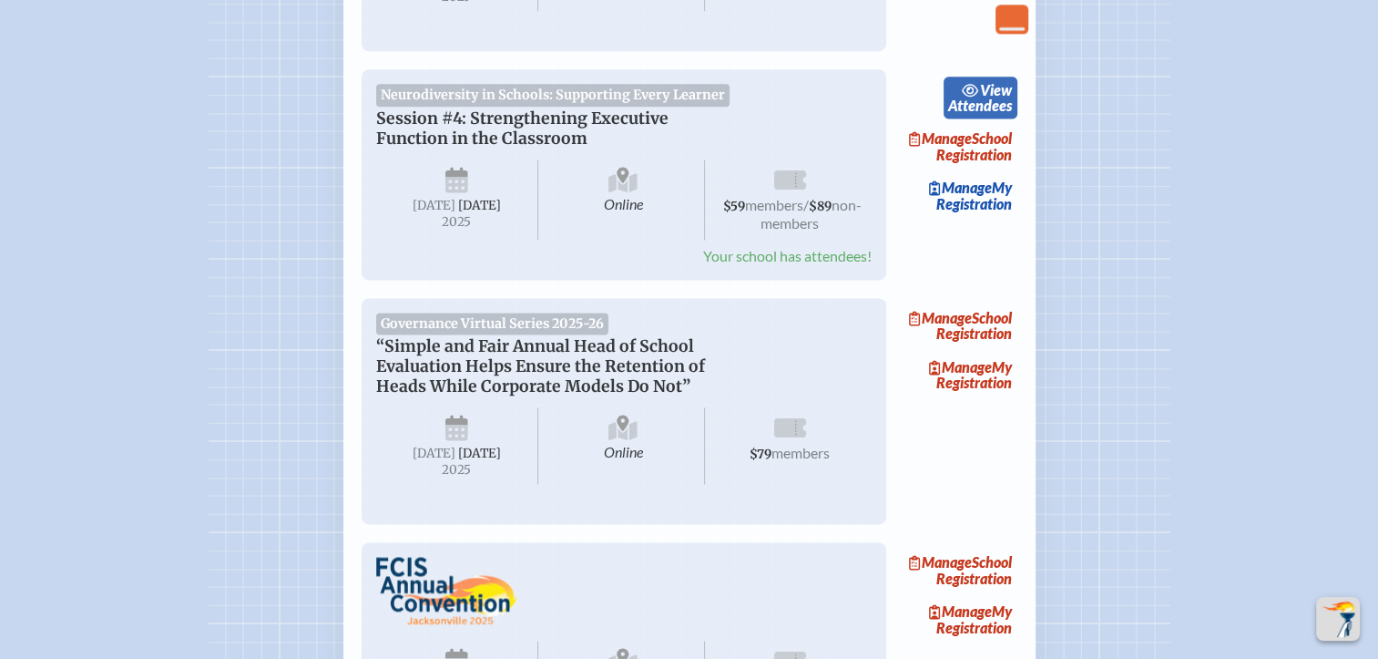
click at [988, 98] on span "view" at bounding box center [996, 89] width 32 height 17
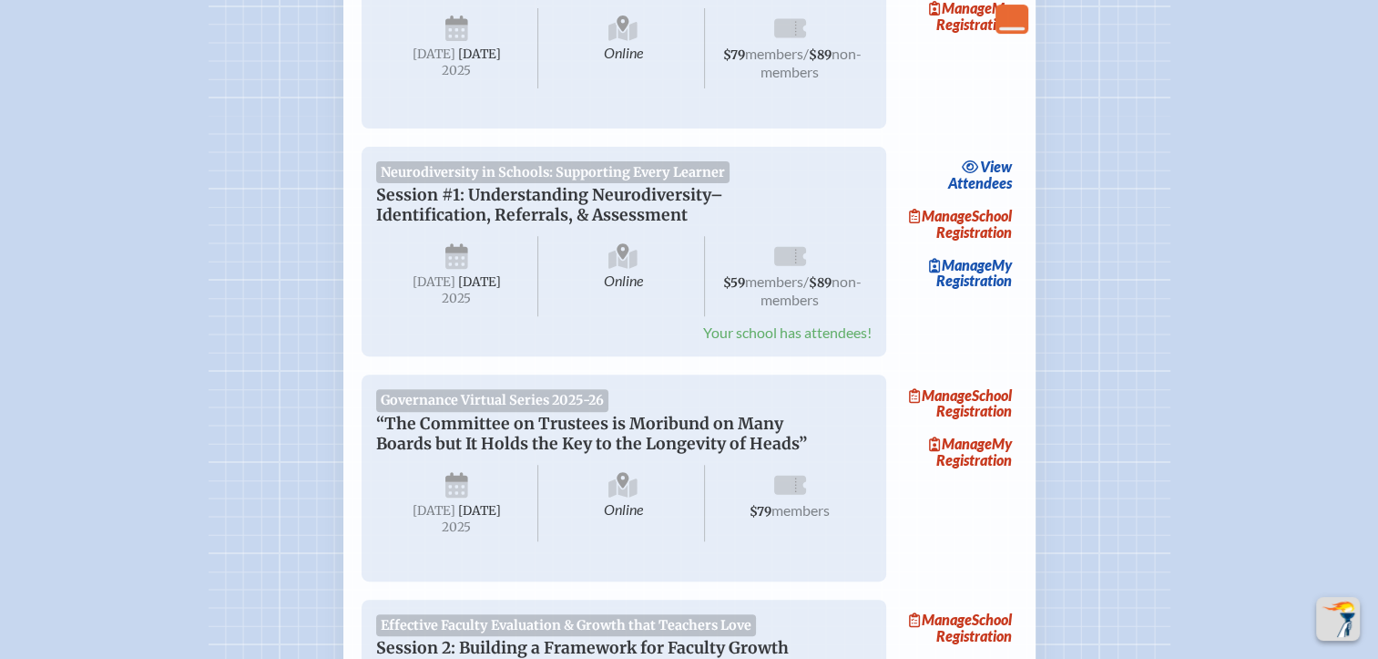
scroll to position [626, 14]
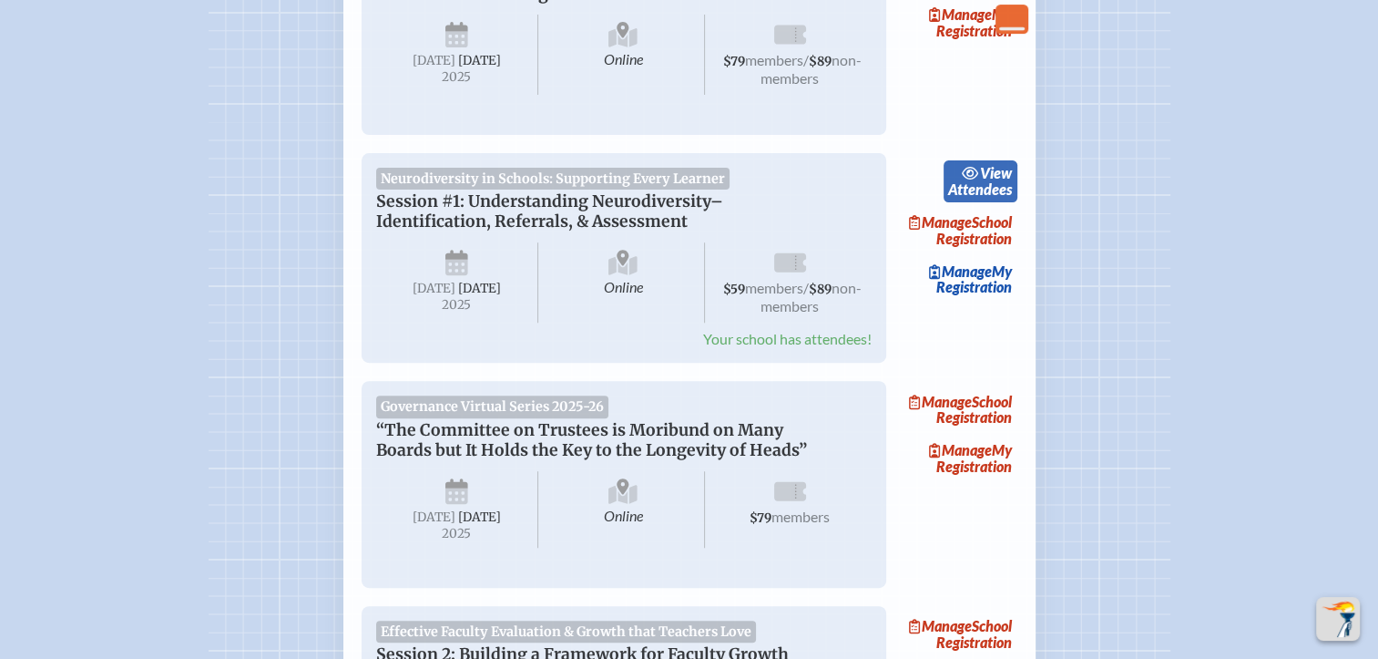
click at [980, 169] on span "view" at bounding box center [996, 172] width 32 height 17
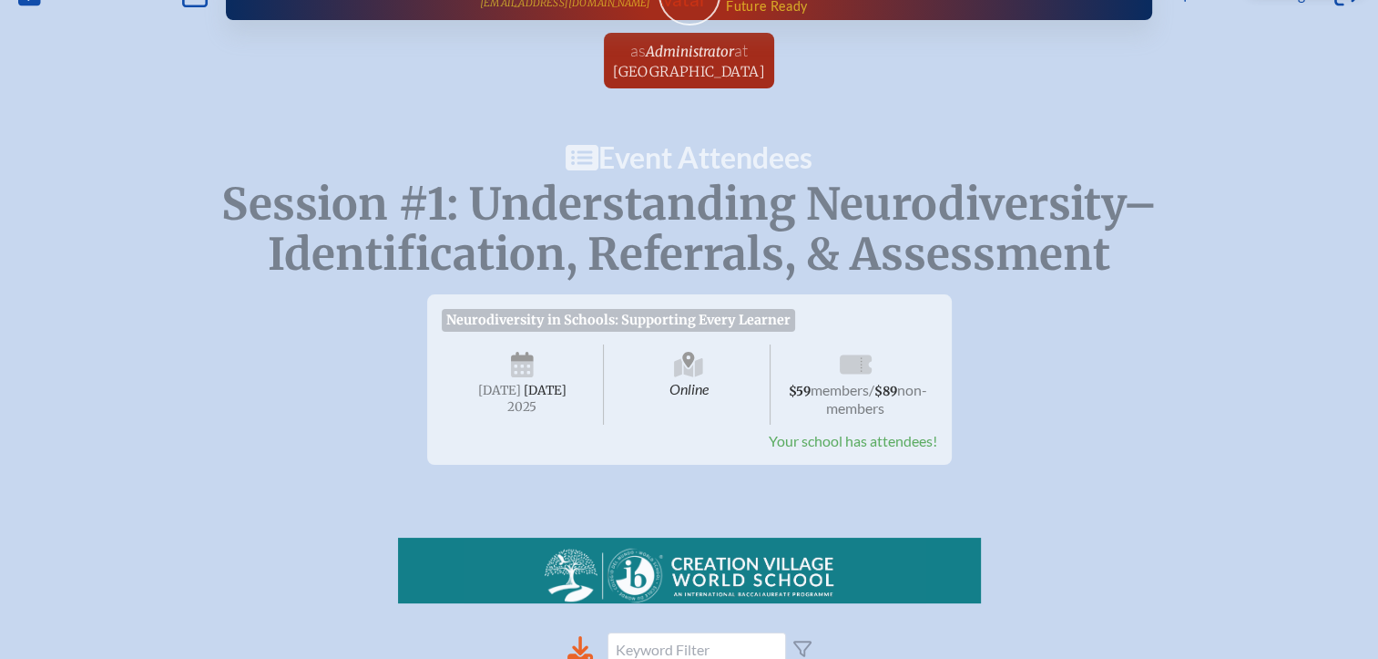
scroll to position [43, 0]
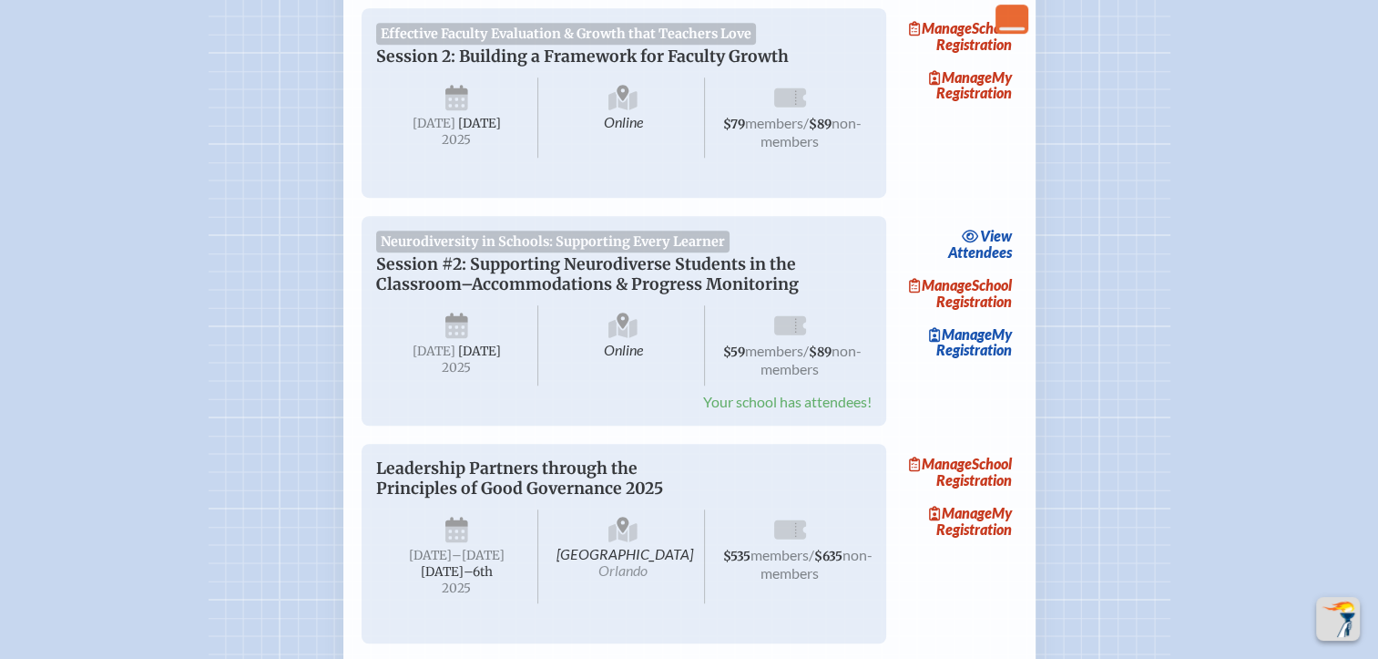
scroll to position [1224, 14]
click at [997, 264] on link "view Attendees" at bounding box center [981, 243] width 74 height 42
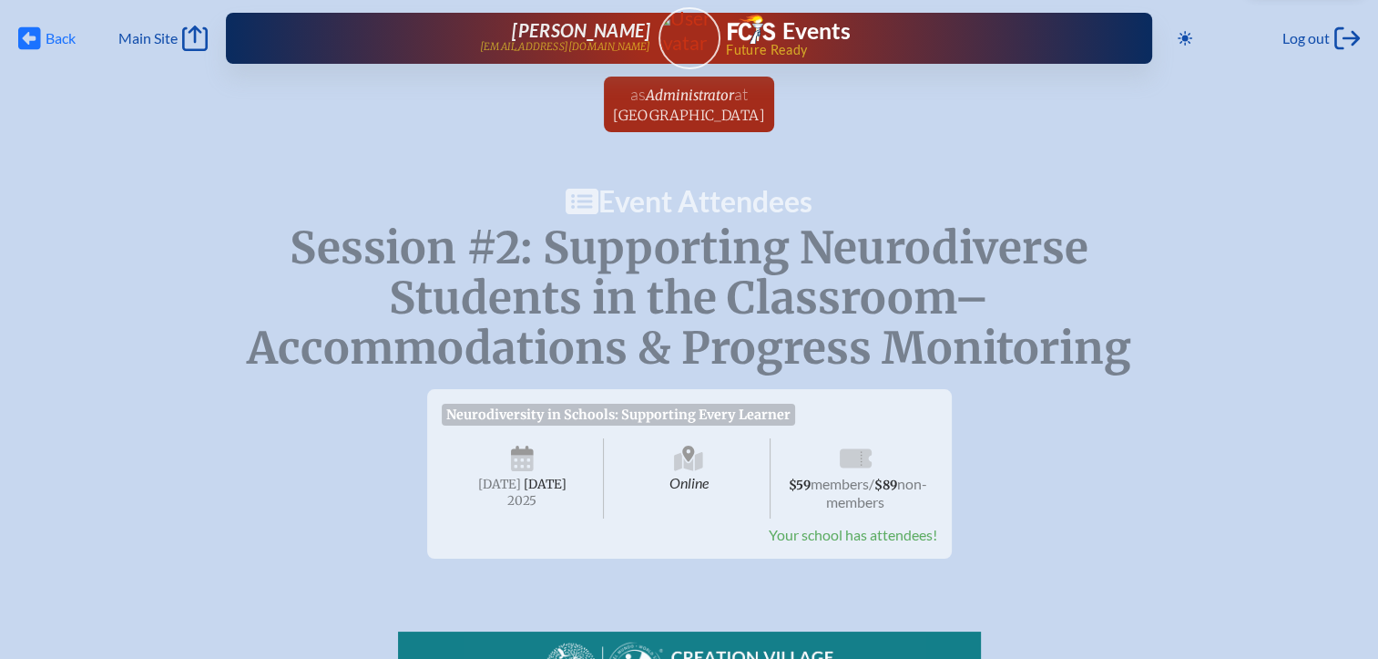
click at [50, 39] on span "Back" at bounding box center [61, 38] width 30 height 18
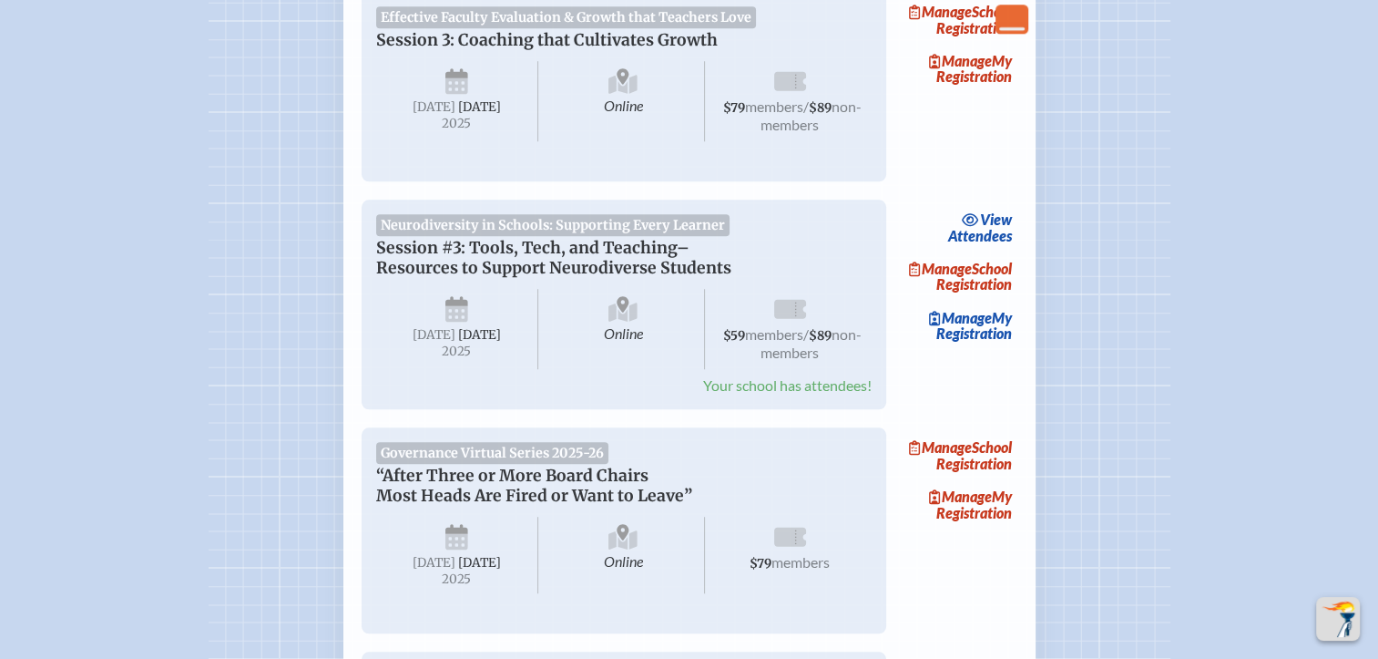
scroll to position [1894, 14]
click at [951, 248] on link "view Attendees" at bounding box center [981, 227] width 74 height 42
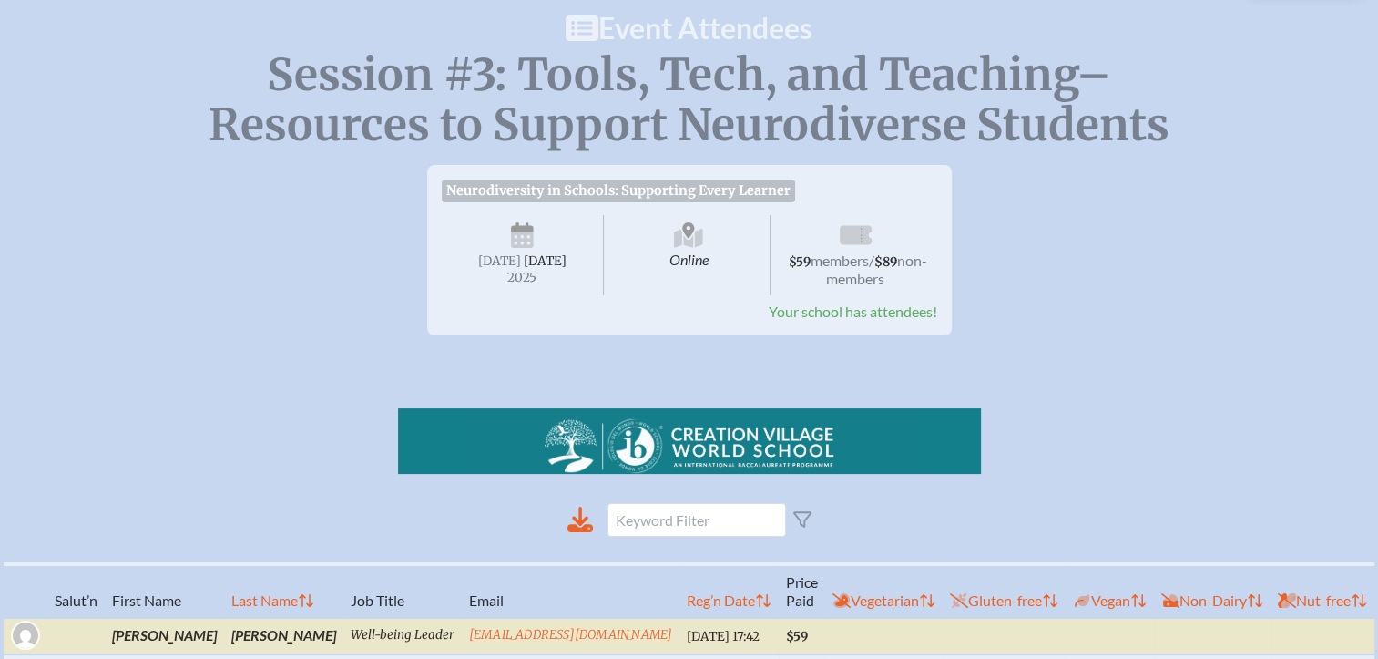
scroll to position [168, 0]
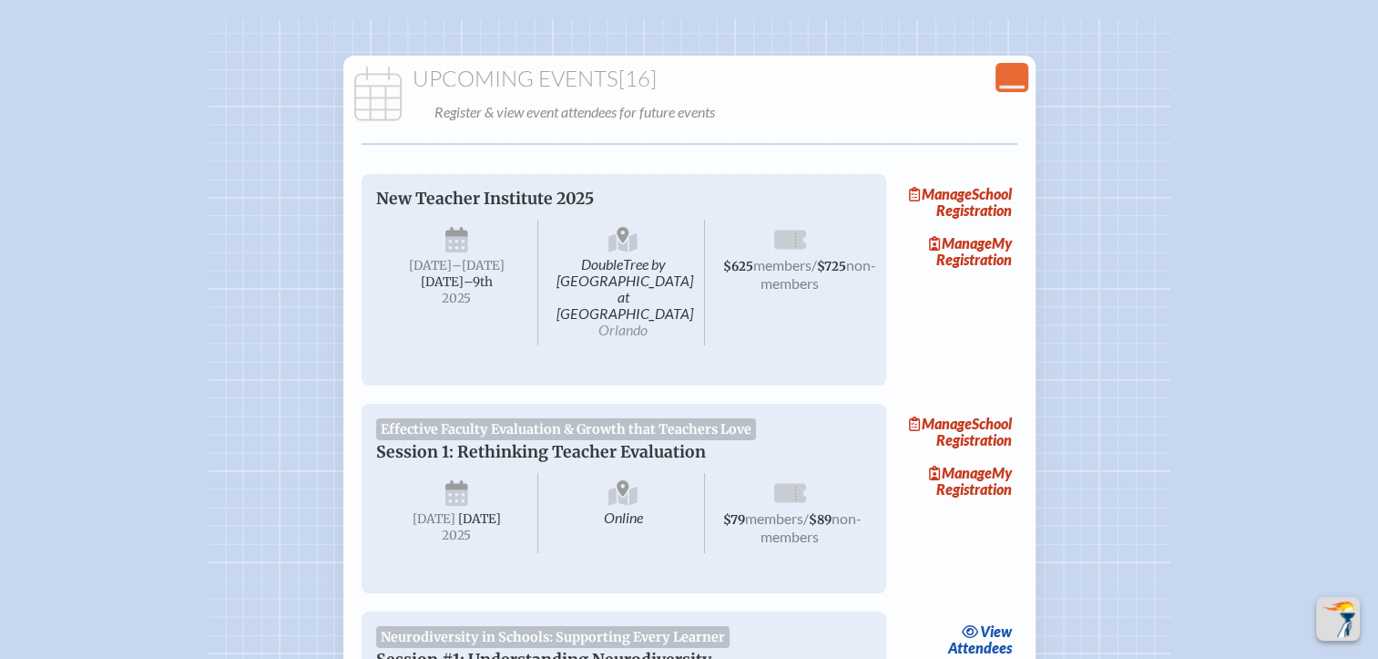
scroll to position [1894, 14]
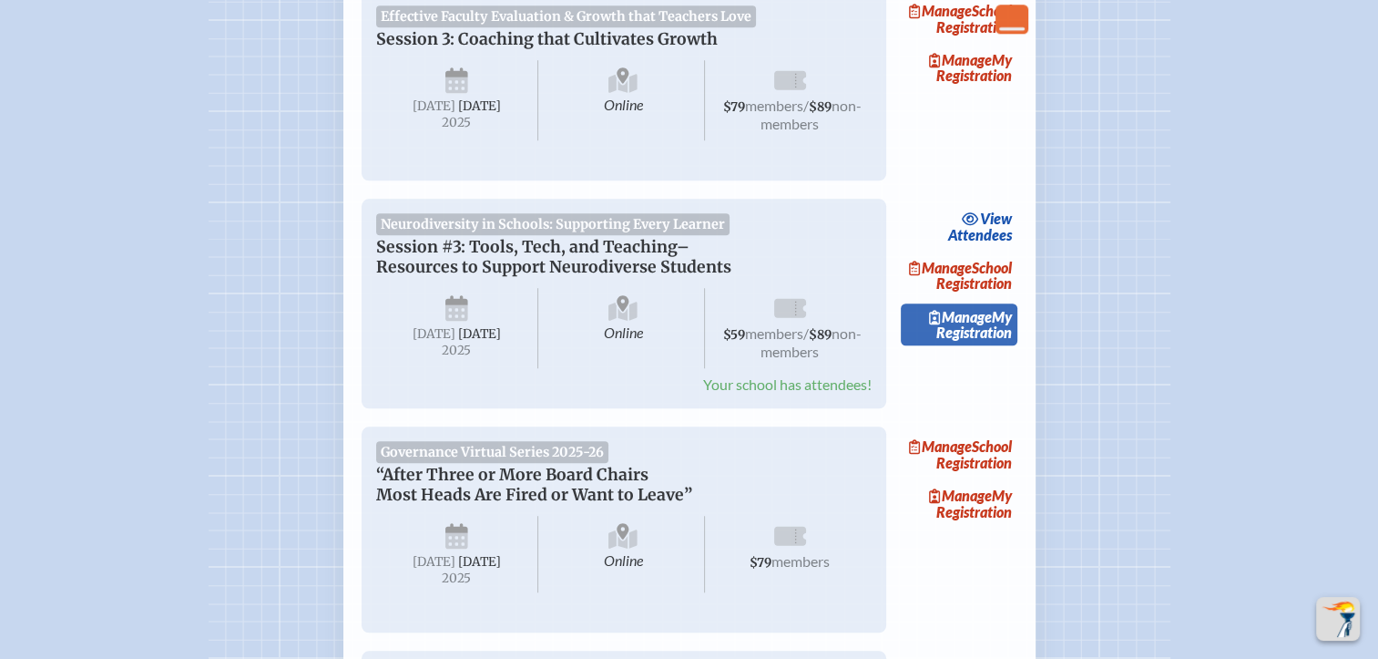
click at [967, 345] on link "Manage My Registration" at bounding box center [959, 324] width 117 height 42
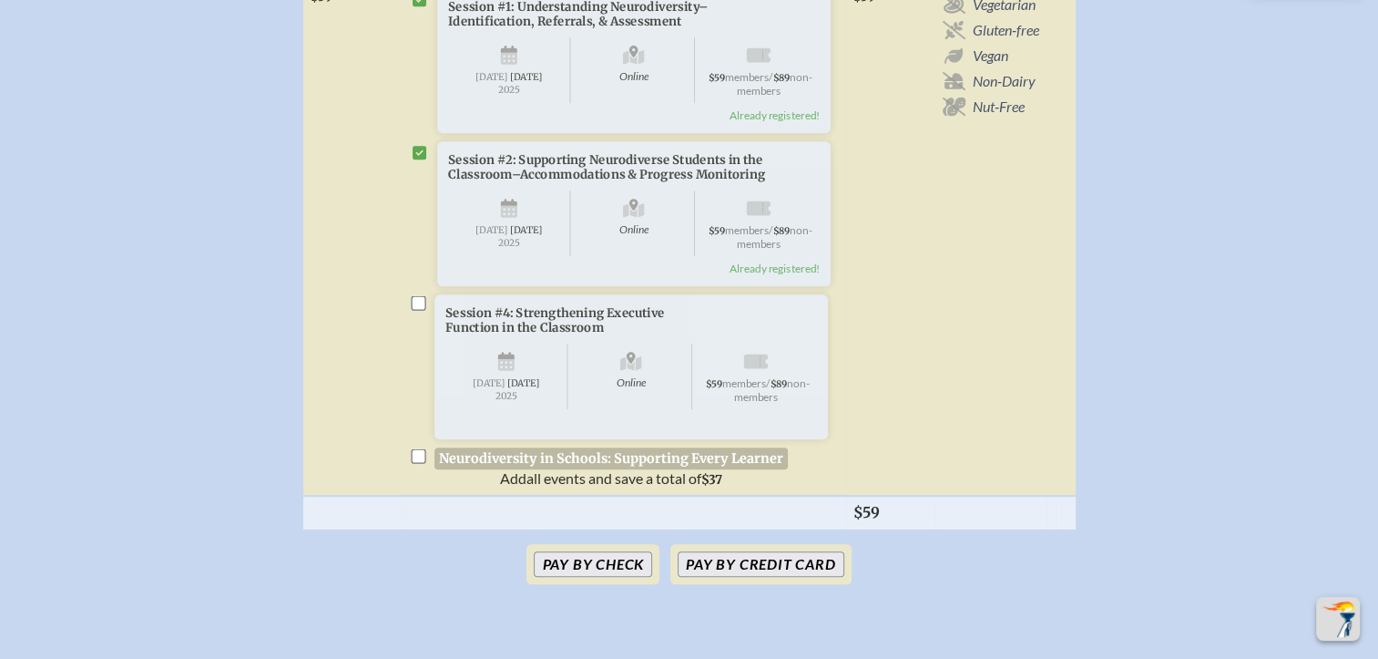
scroll to position [828, 14]
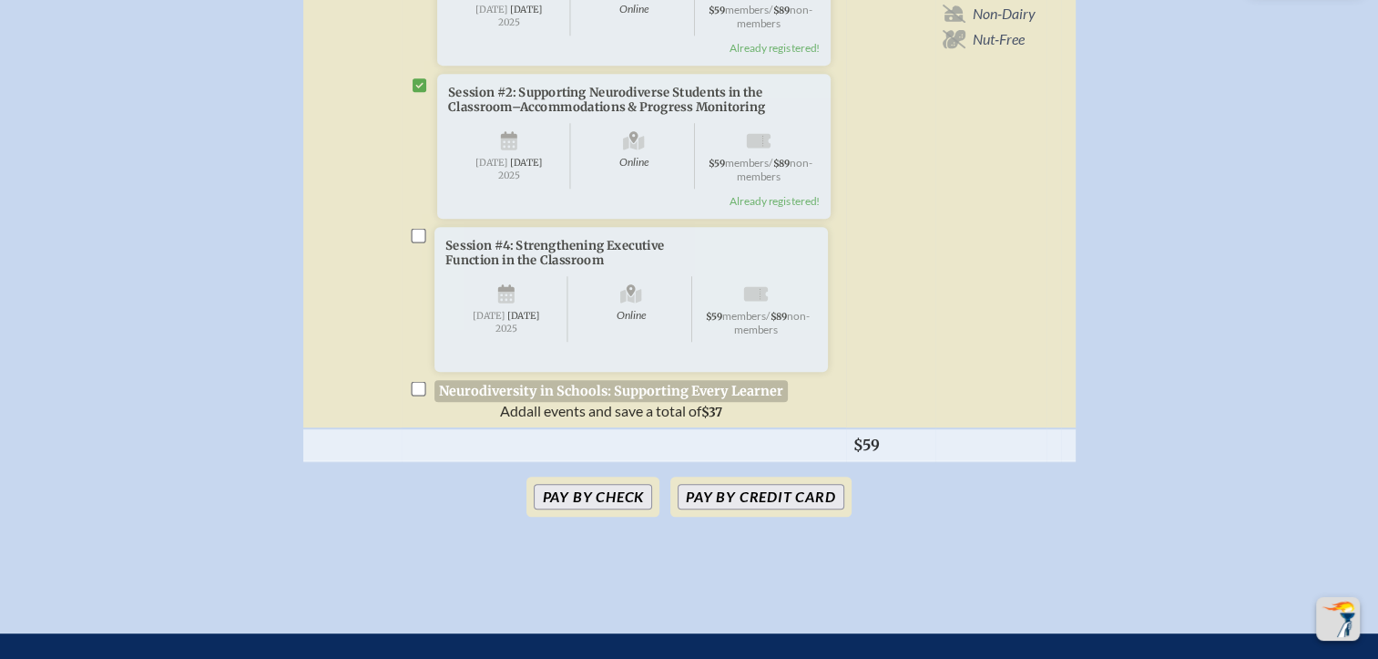
click at [411, 242] on input "checkbox" at bounding box center [418, 235] width 15 height 15
checkbox input "true"
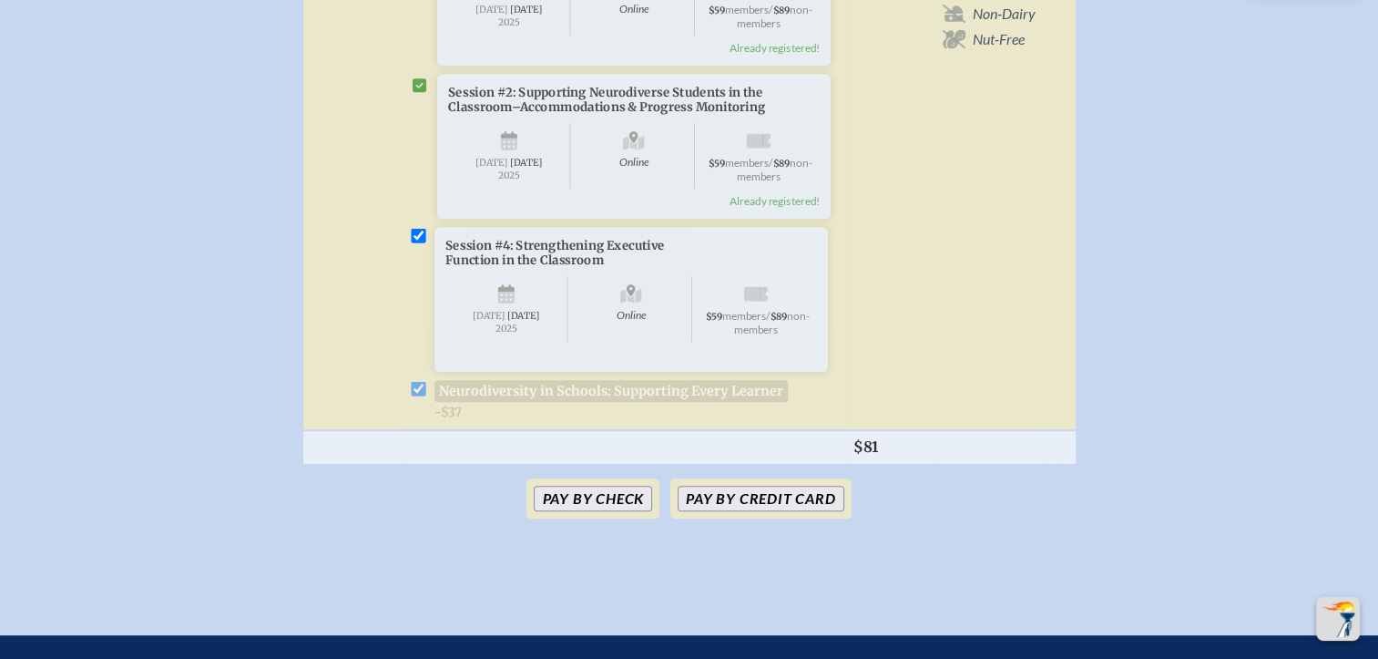
checkbox input "true"
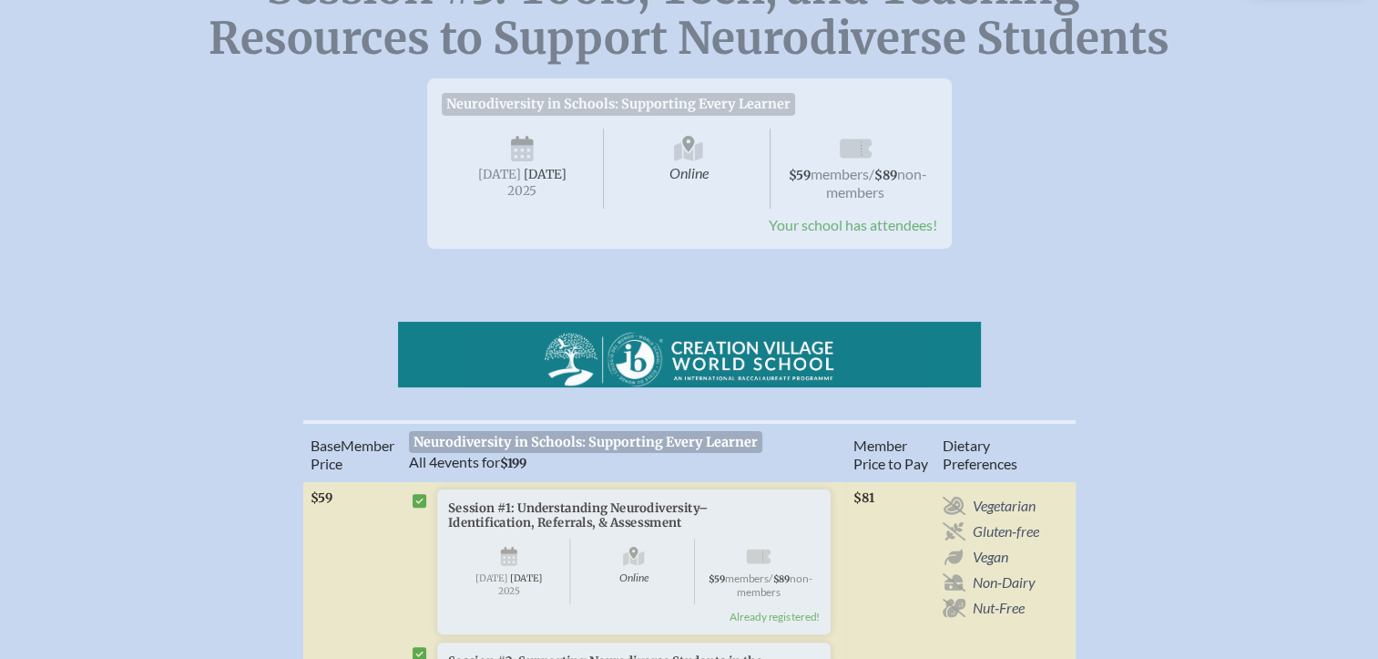
scroll to position [259, 14]
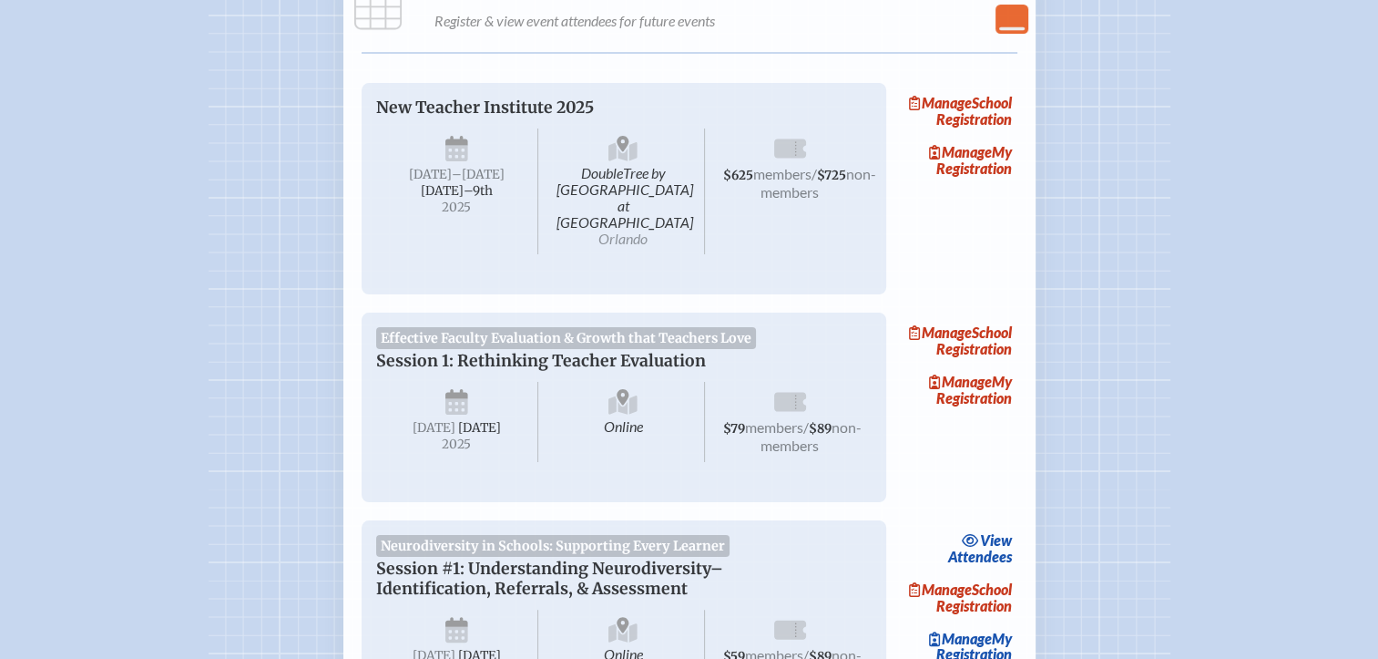
scroll to position [1894, 14]
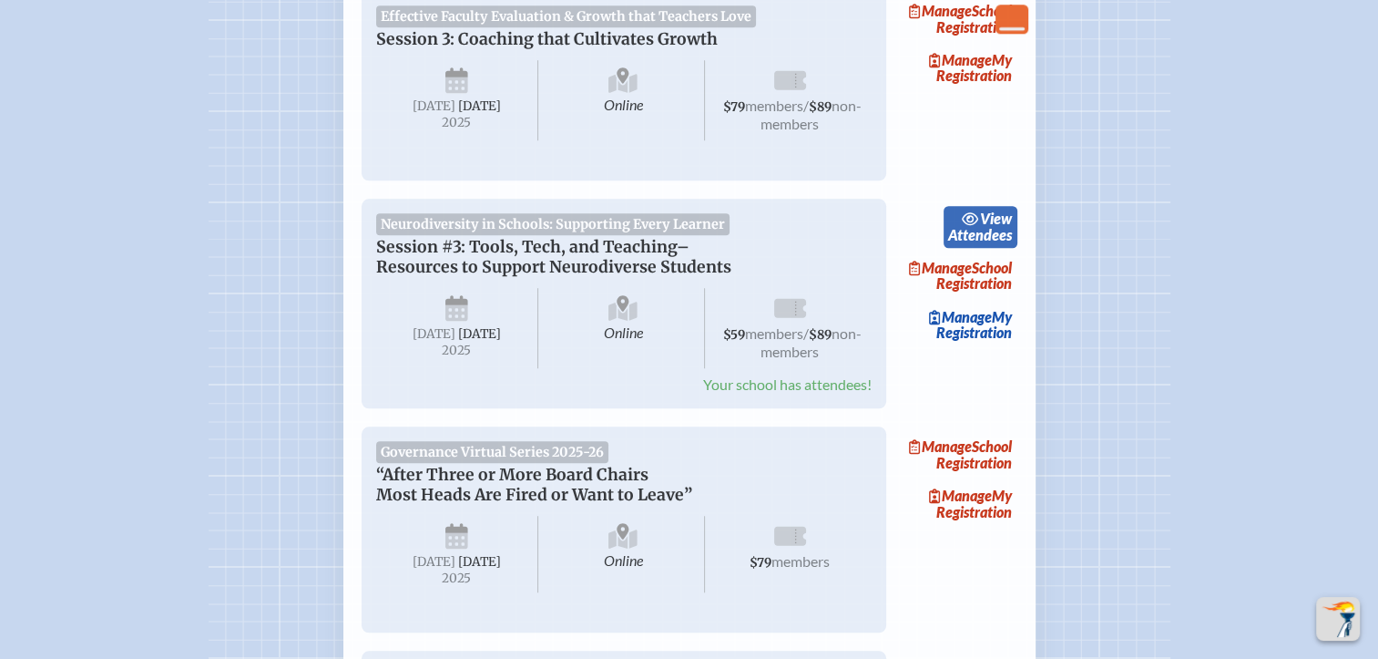
click at [968, 248] on link "view Attendees" at bounding box center [981, 227] width 74 height 42
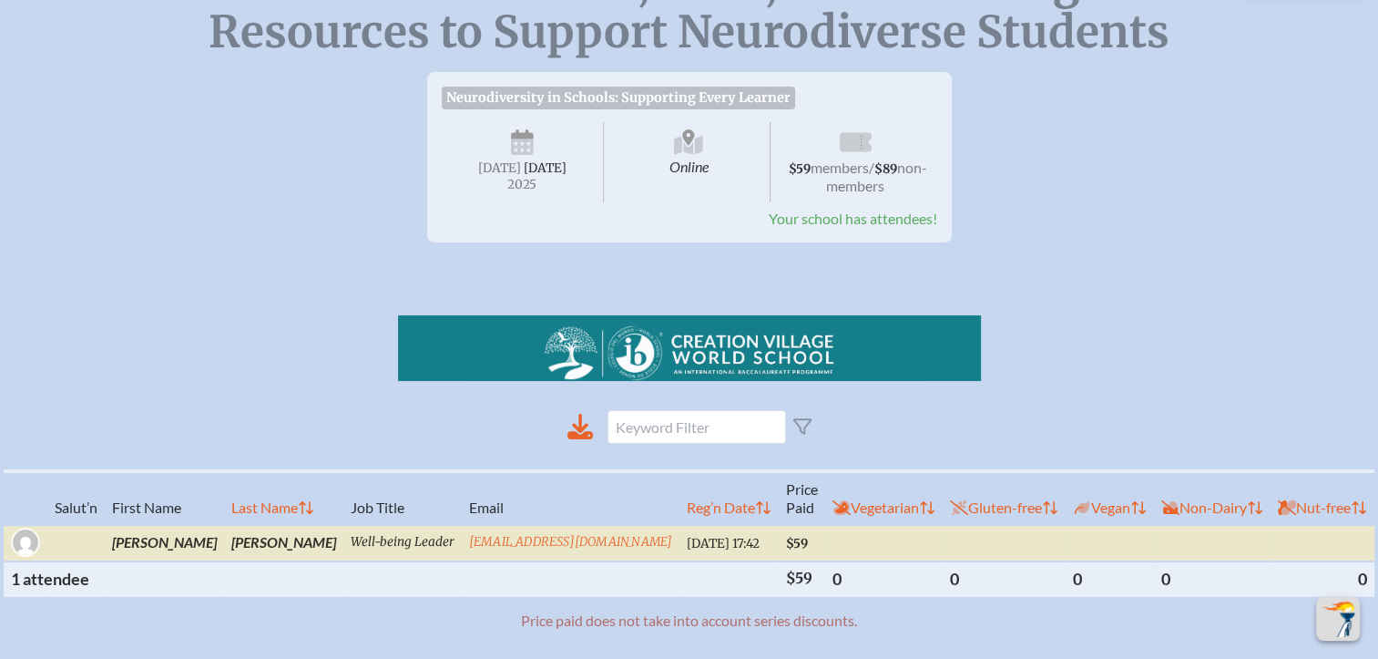
scroll to position [259, 2]
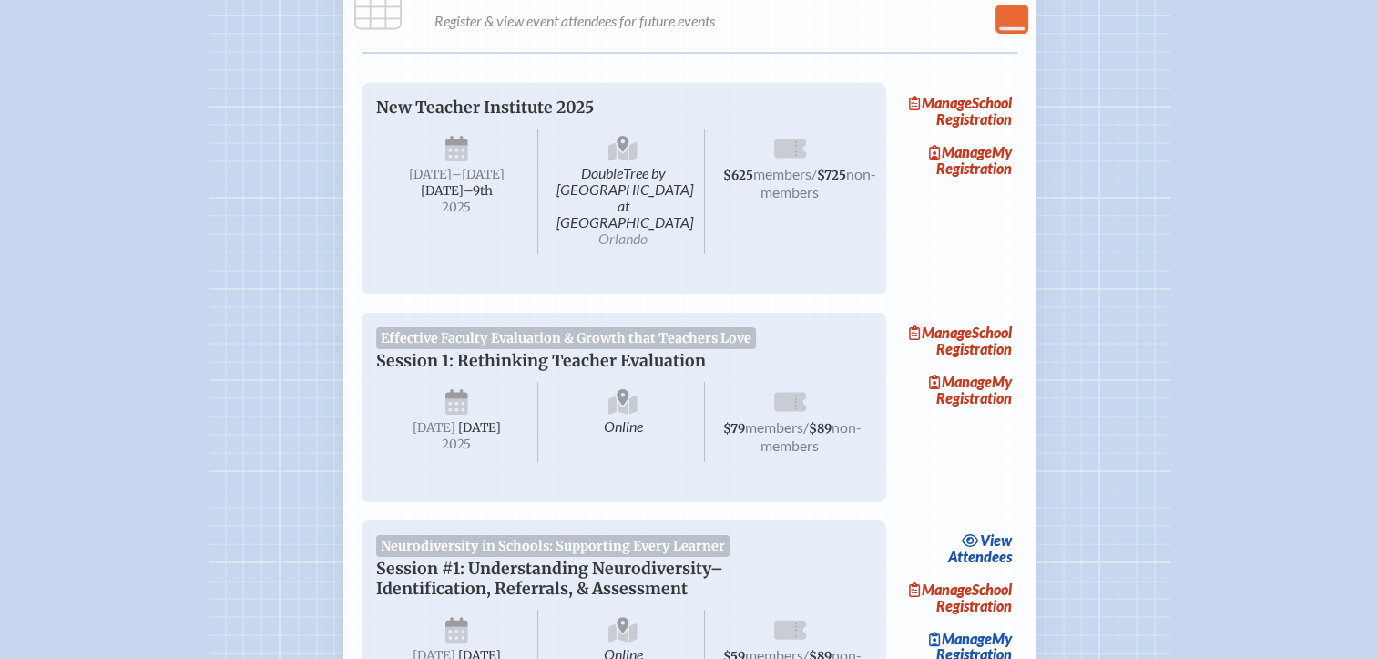
scroll to position [1894, 14]
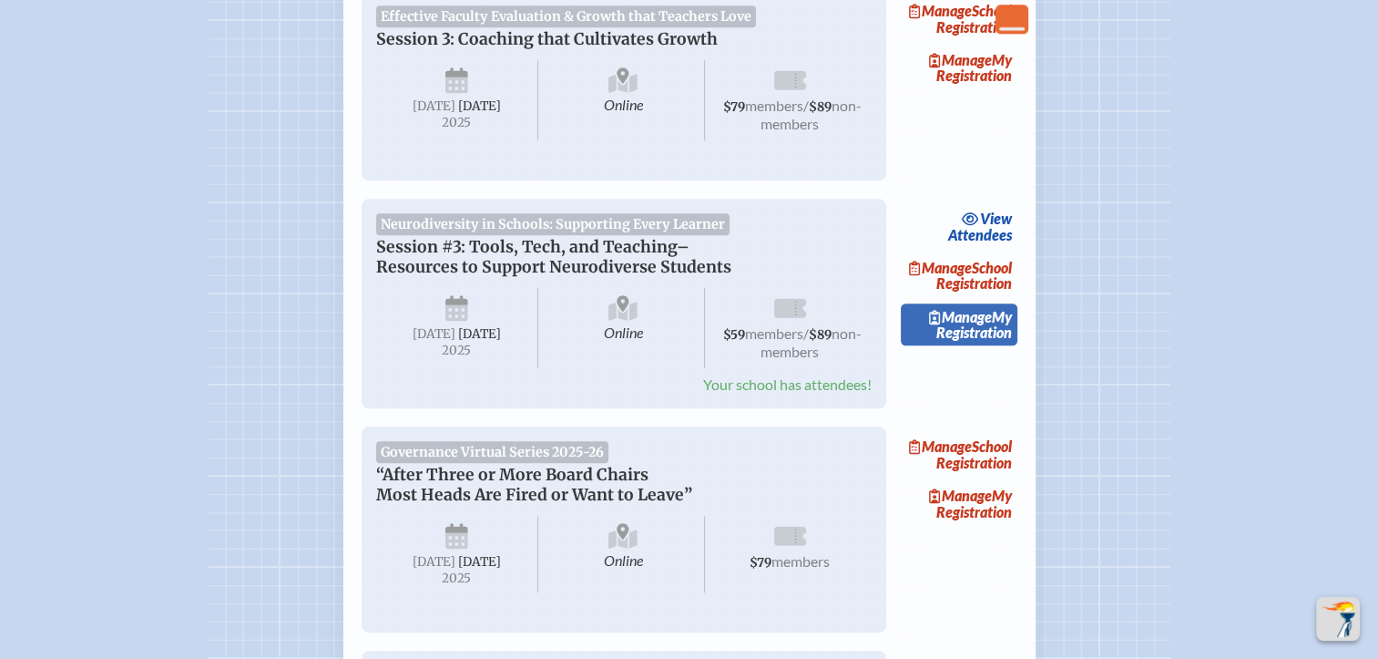
click at [962, 345] on link "Manage My Registration" at bounding box center [959, 324] width 117 height 42
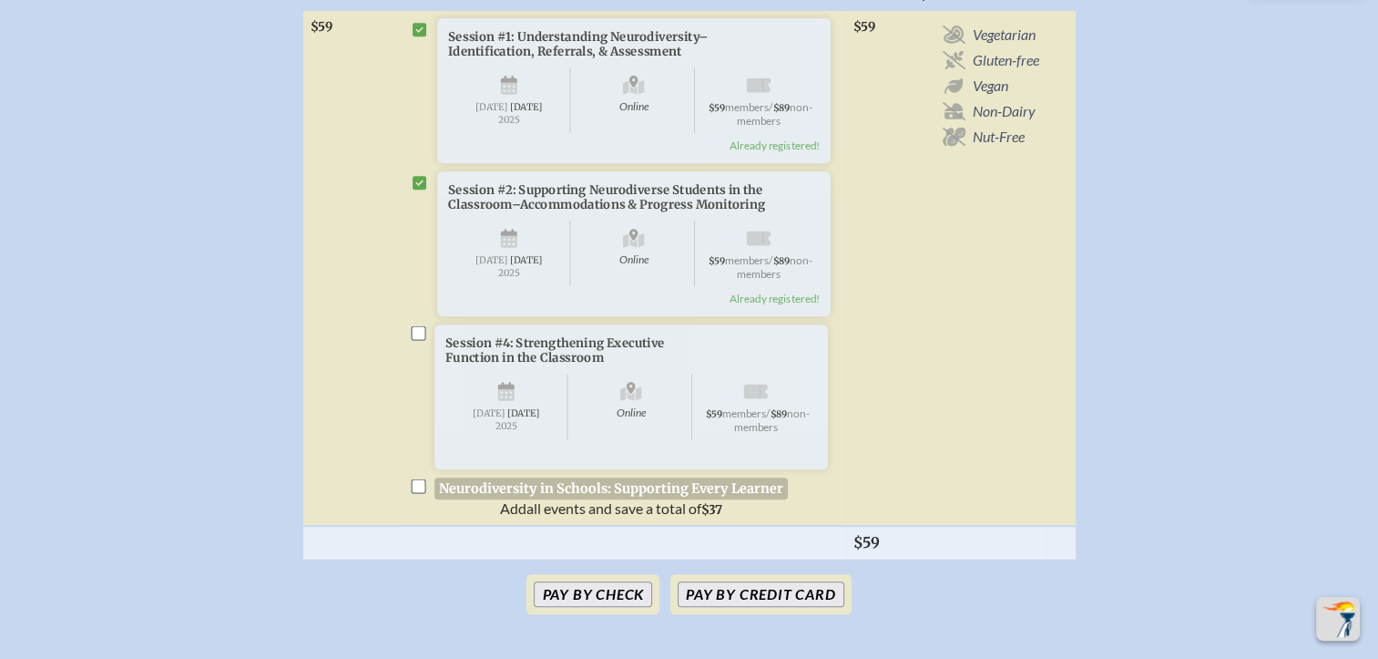
scroll to position [732, 14]
click at [411, 338] on input "checkbox" at bounding box center [418, 330] width 15 height 15
checkbox input "true"
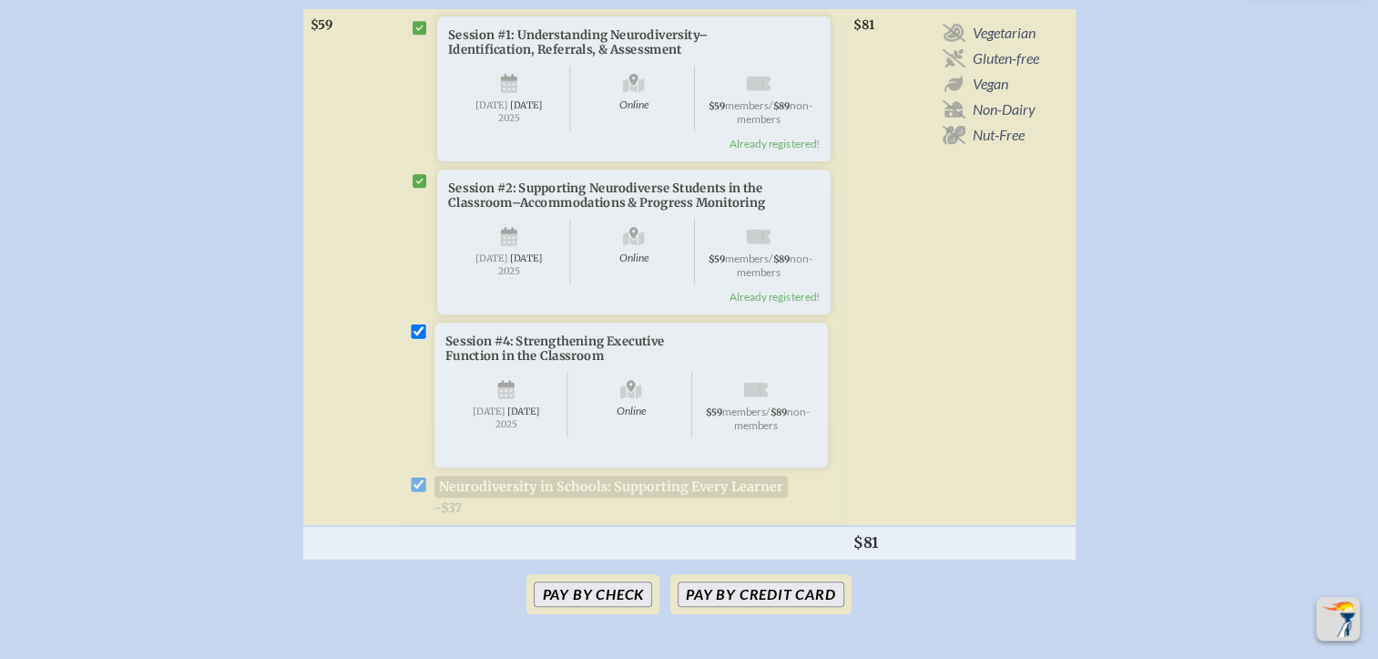
click at [411, 338] on input "checkbox" at bounding box center [418, 330] width 15 height 15
checkbox input "false"
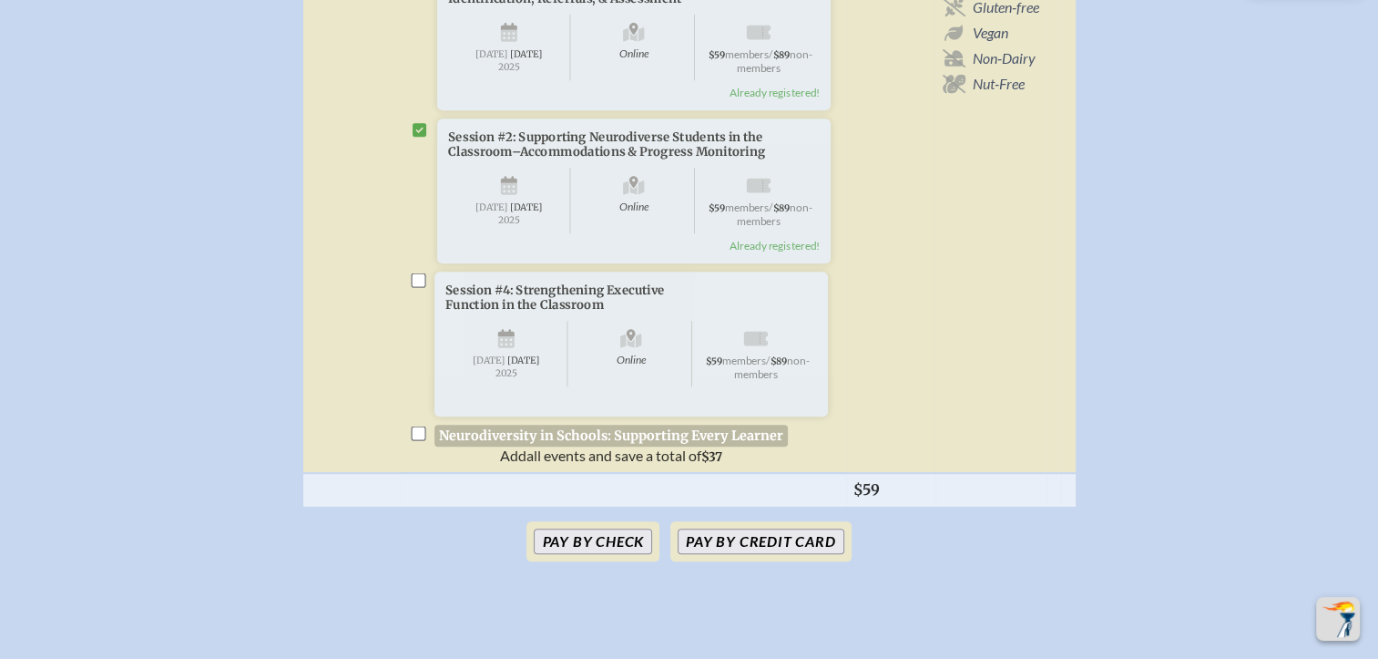
scroll to position [784, 0]
click at [419, 440] on input "checkbox" at bounding box center [418, 432] width 15 height 15
checkbox input "true"
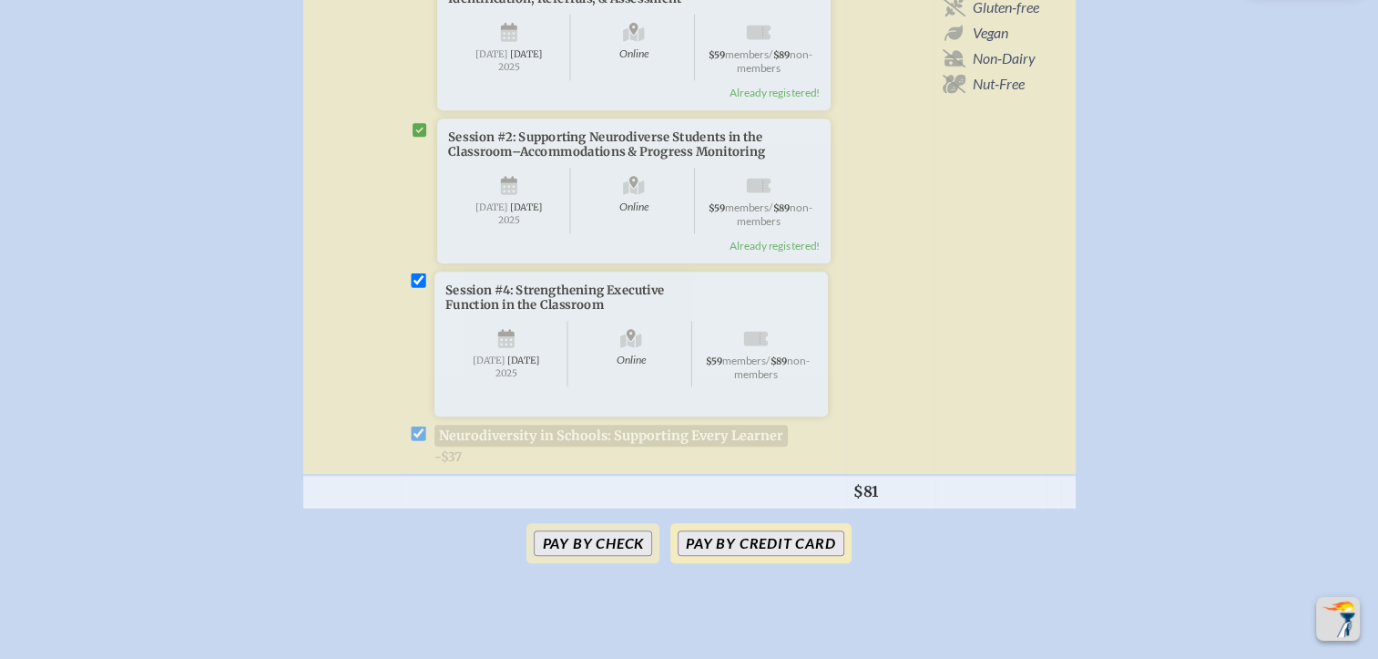
click at [704, 556] on button "Pay by Credit Card" at bounding box center [761, 543] width 166 height 26
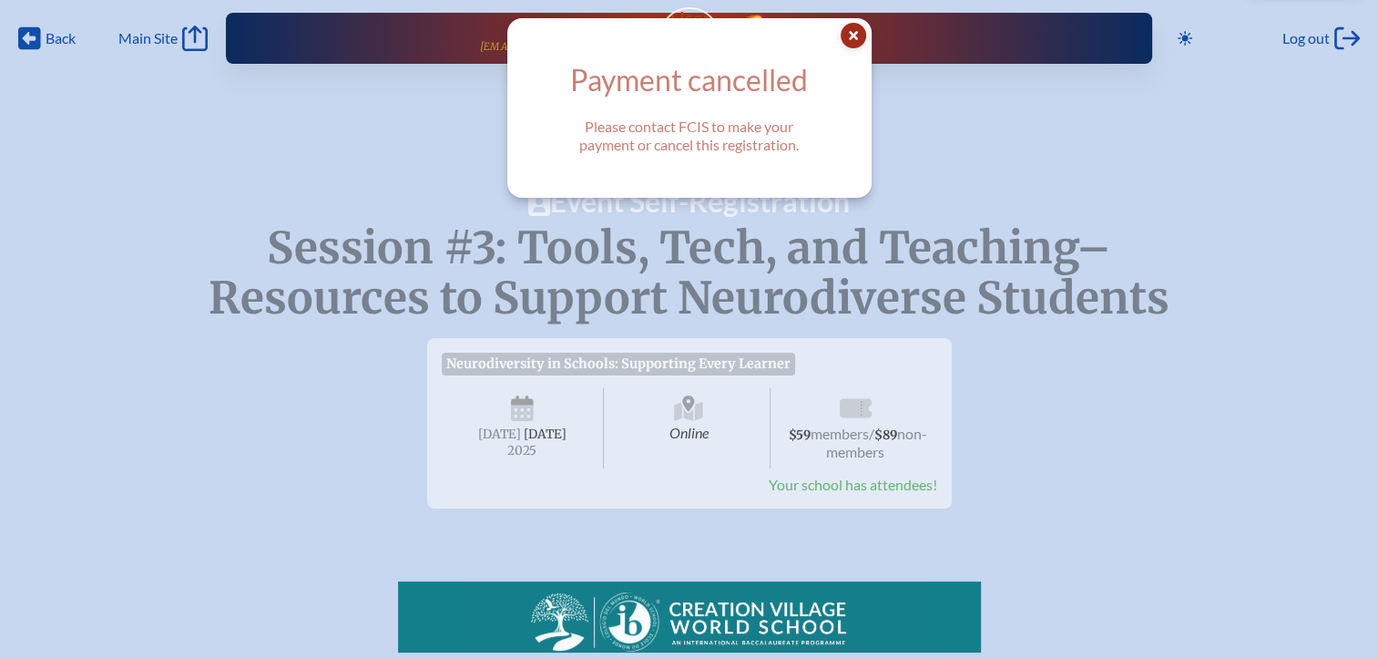
click at [860, 41] on icon at bounding box center [854, 36] width 26 height 26
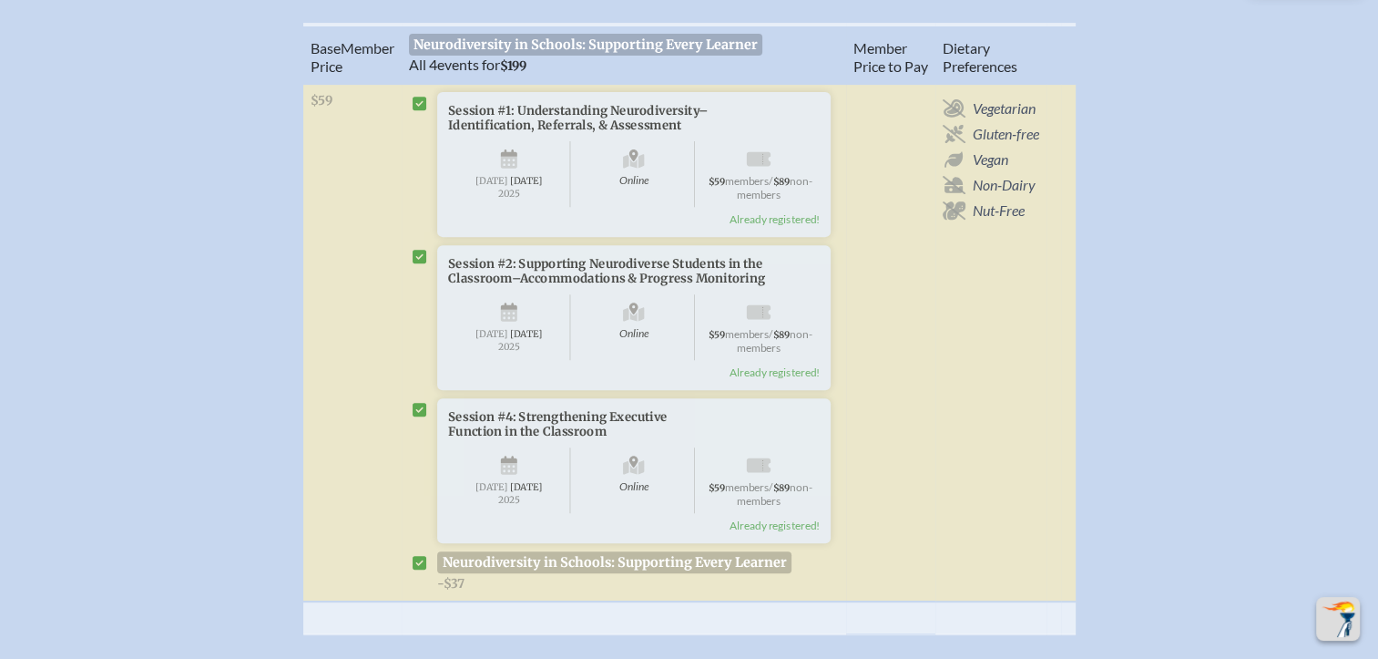
scroll to position [667, 0]
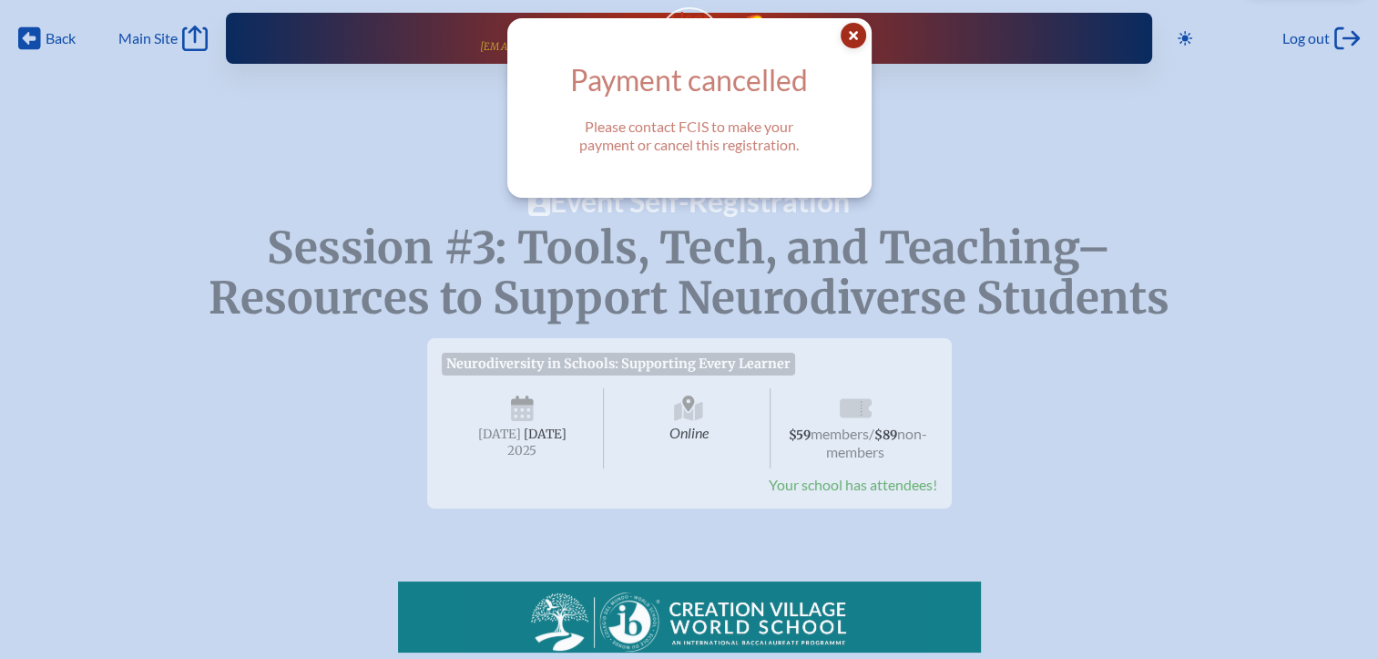
click at [855, 46] on icon at bounding box center [854, 36] width 26 height 26
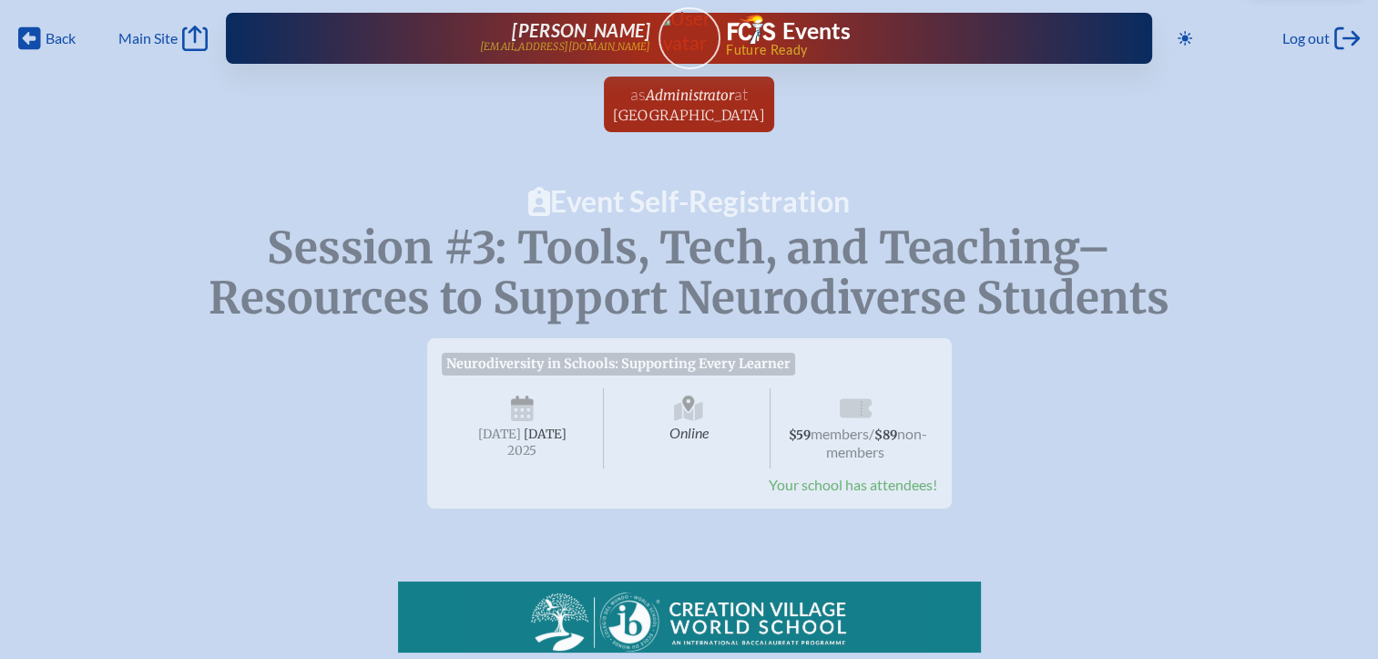
click at [845, 493] on span "Your school has attendees!" at bounding box center [853, 484] width 169 height 17
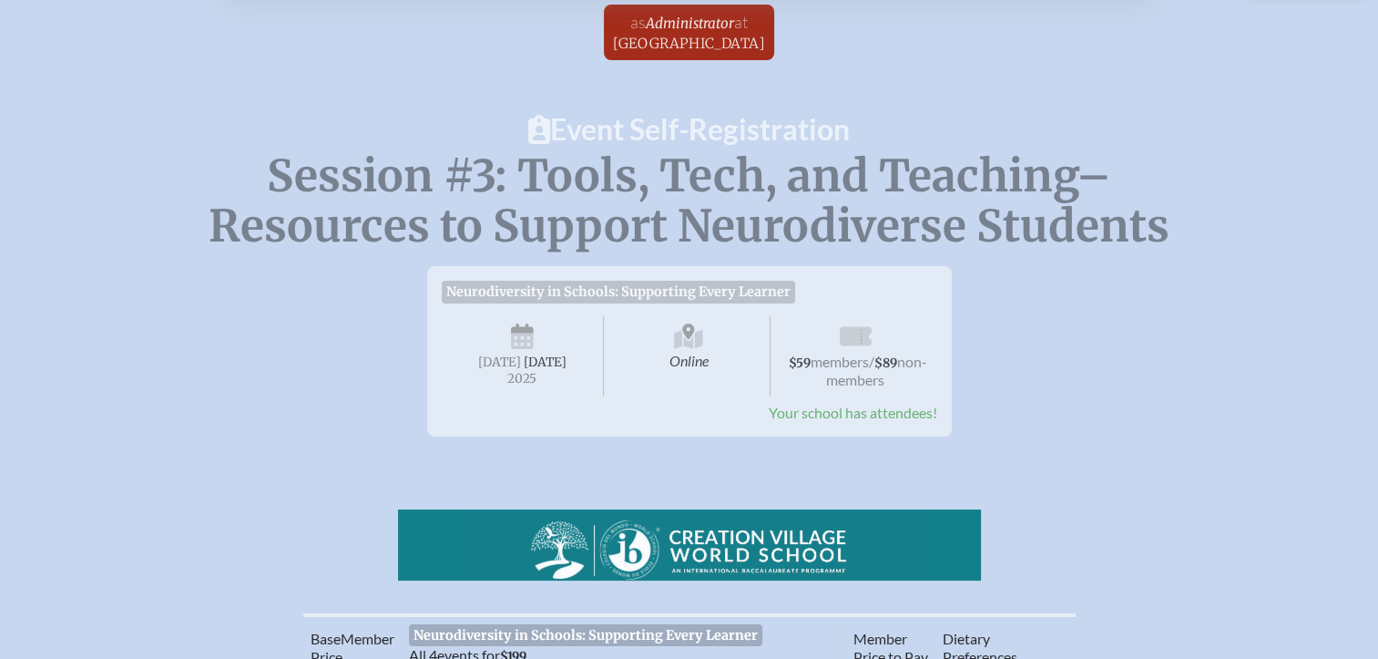
scroll to position [0, 14]
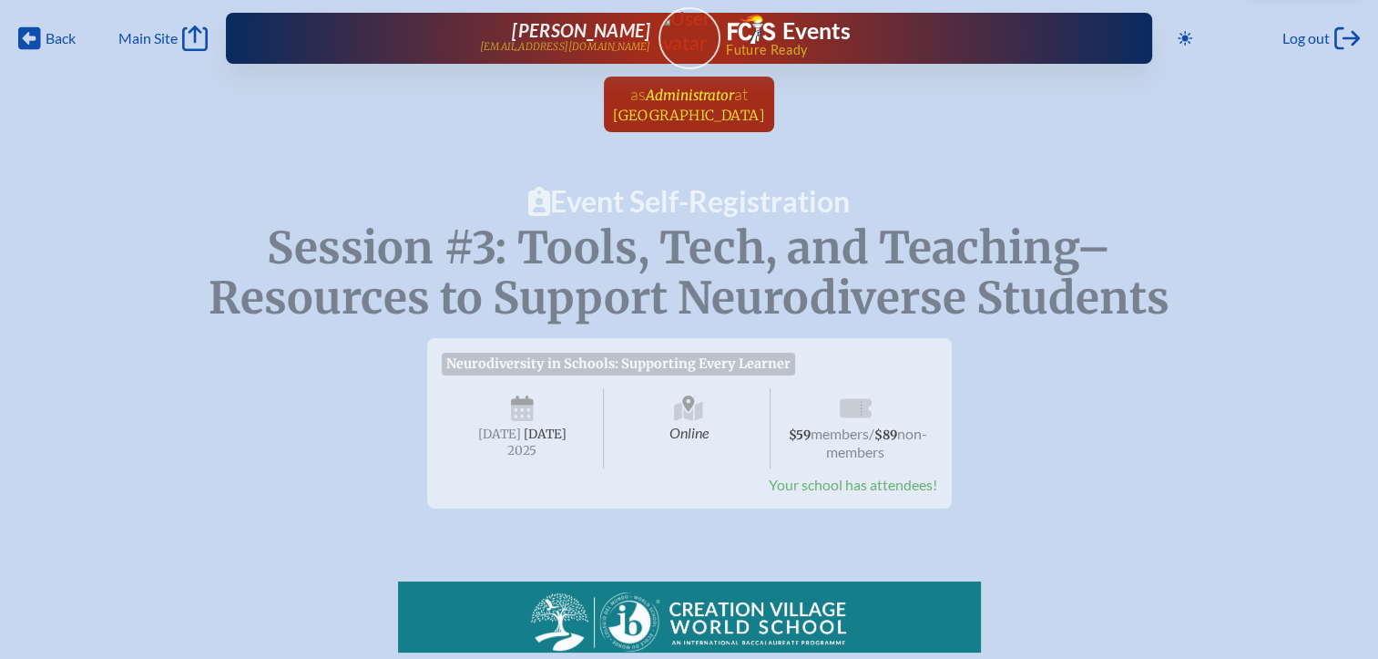
click at [658, 108] on span "[GEOGRAPHIC_DATA]" at bounding box center [689, 115] width 152 height 17
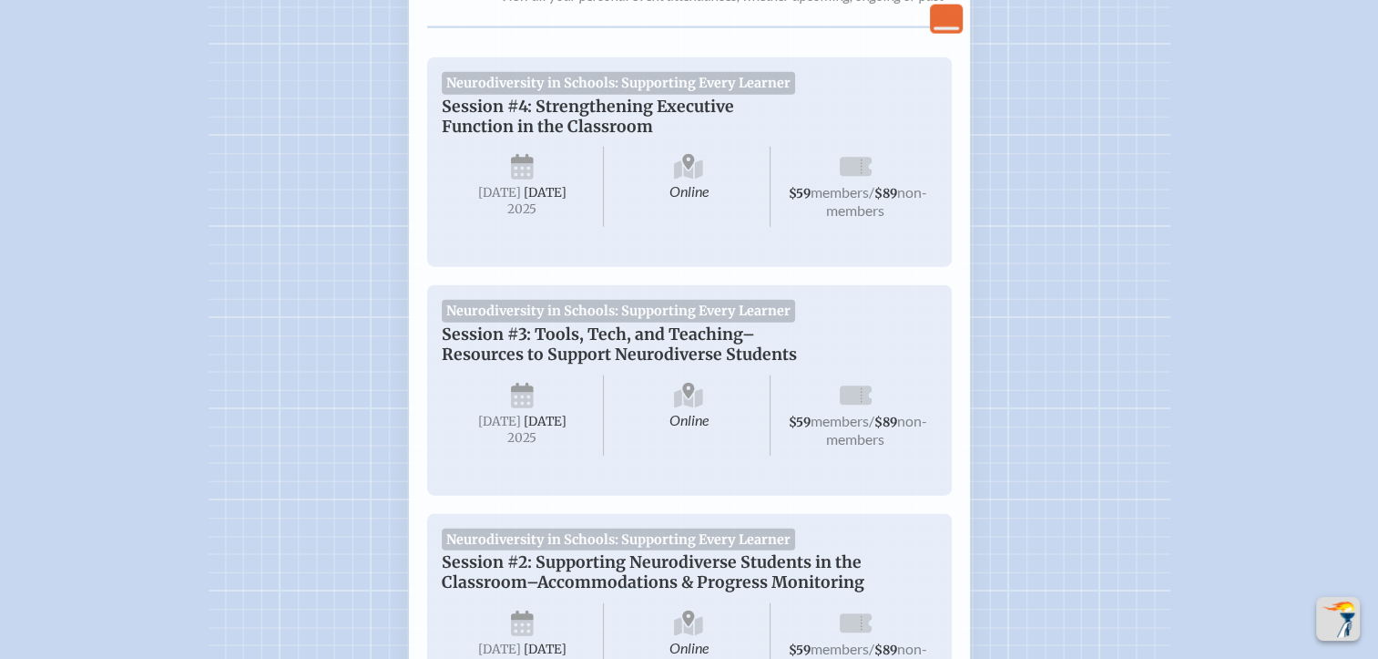
scroll to position [4307, 14]
